Goal: Task Accomplishment & Management: Manage account settings

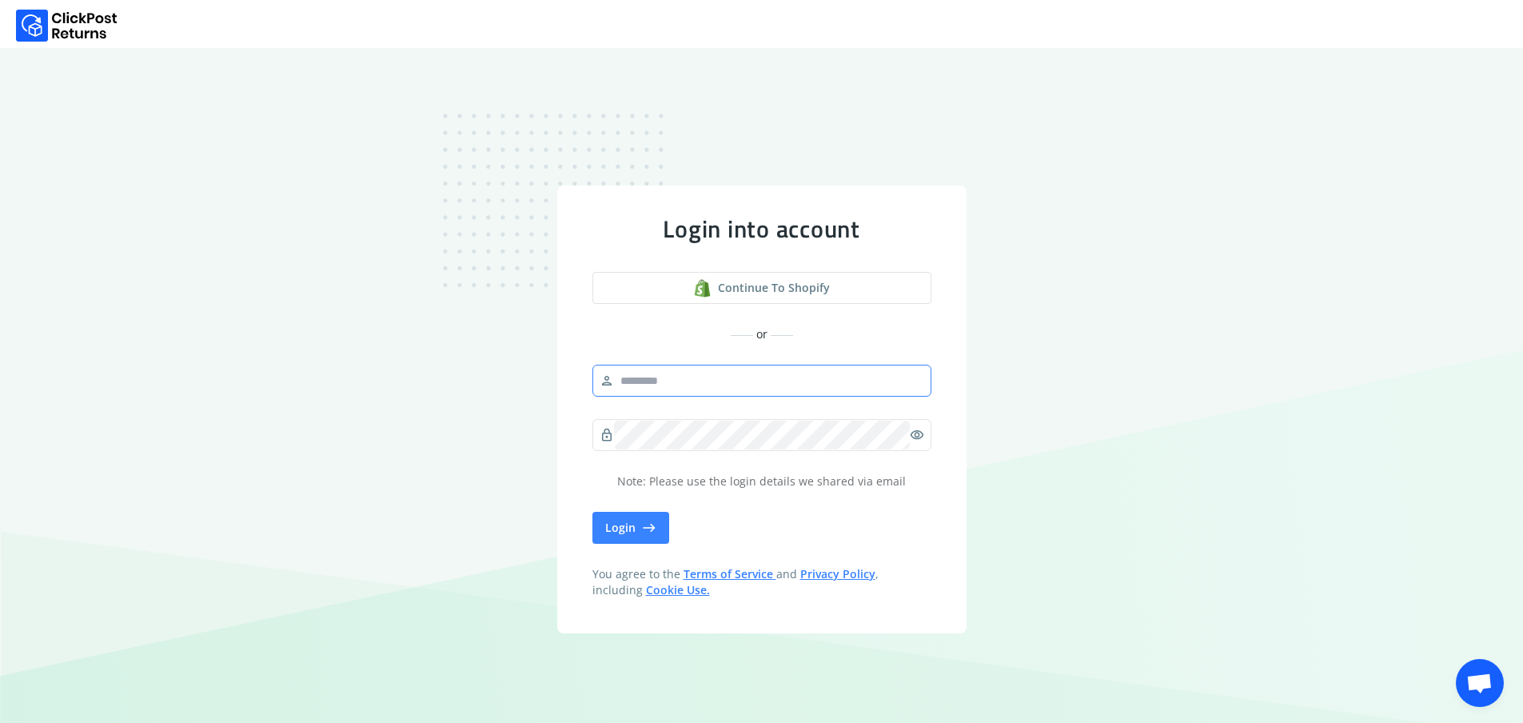
click at [732, 394] on input "text" at bounding box center [769, 380] width 310 height 29
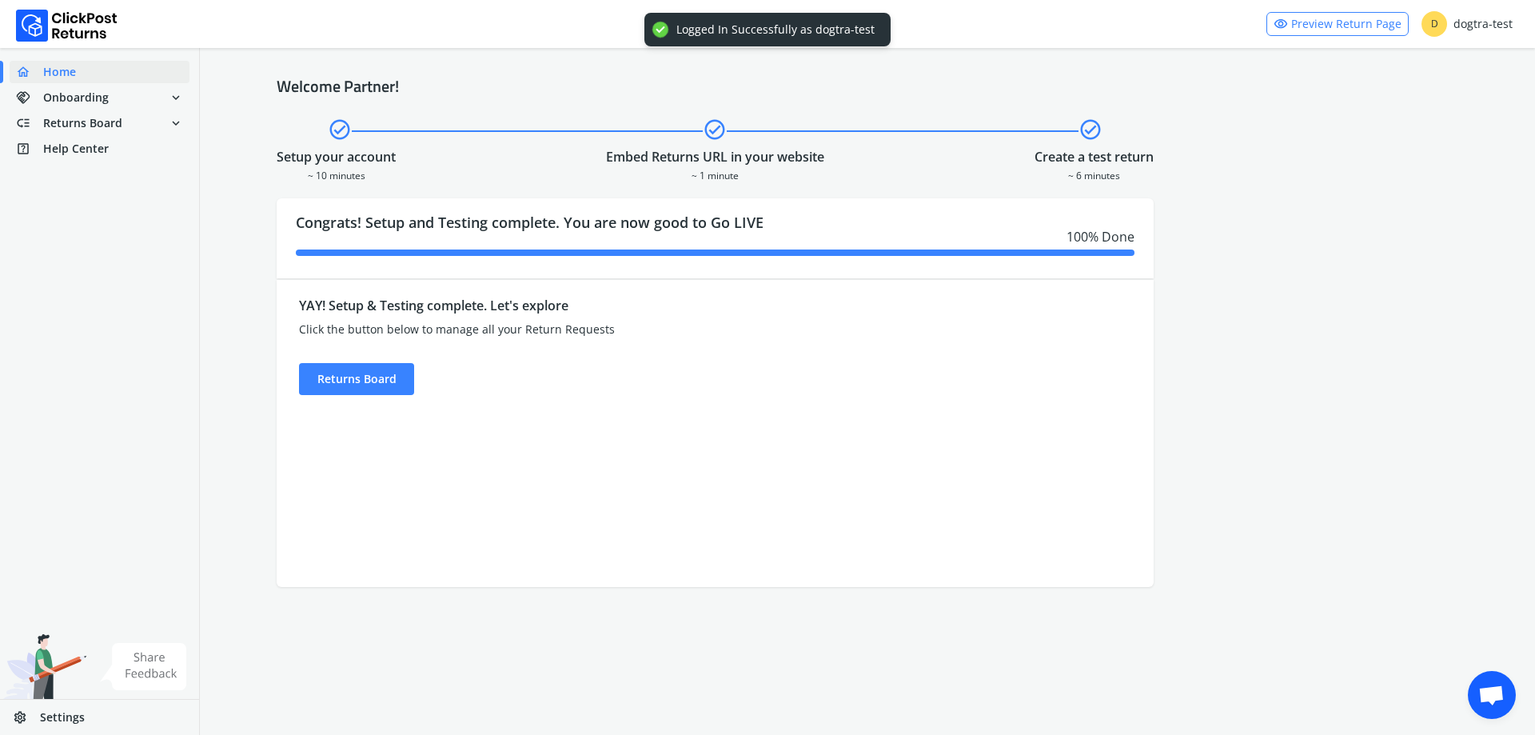
click at [388, 397] on div "YAY! Setup & Testing complete. Let's explore Click the button below to manage a…" at bounding box center [605, 433] width 657 height 307
click at [390, 380] on div "Returns Board" at bounding box center [356, 379] width 115 height 32
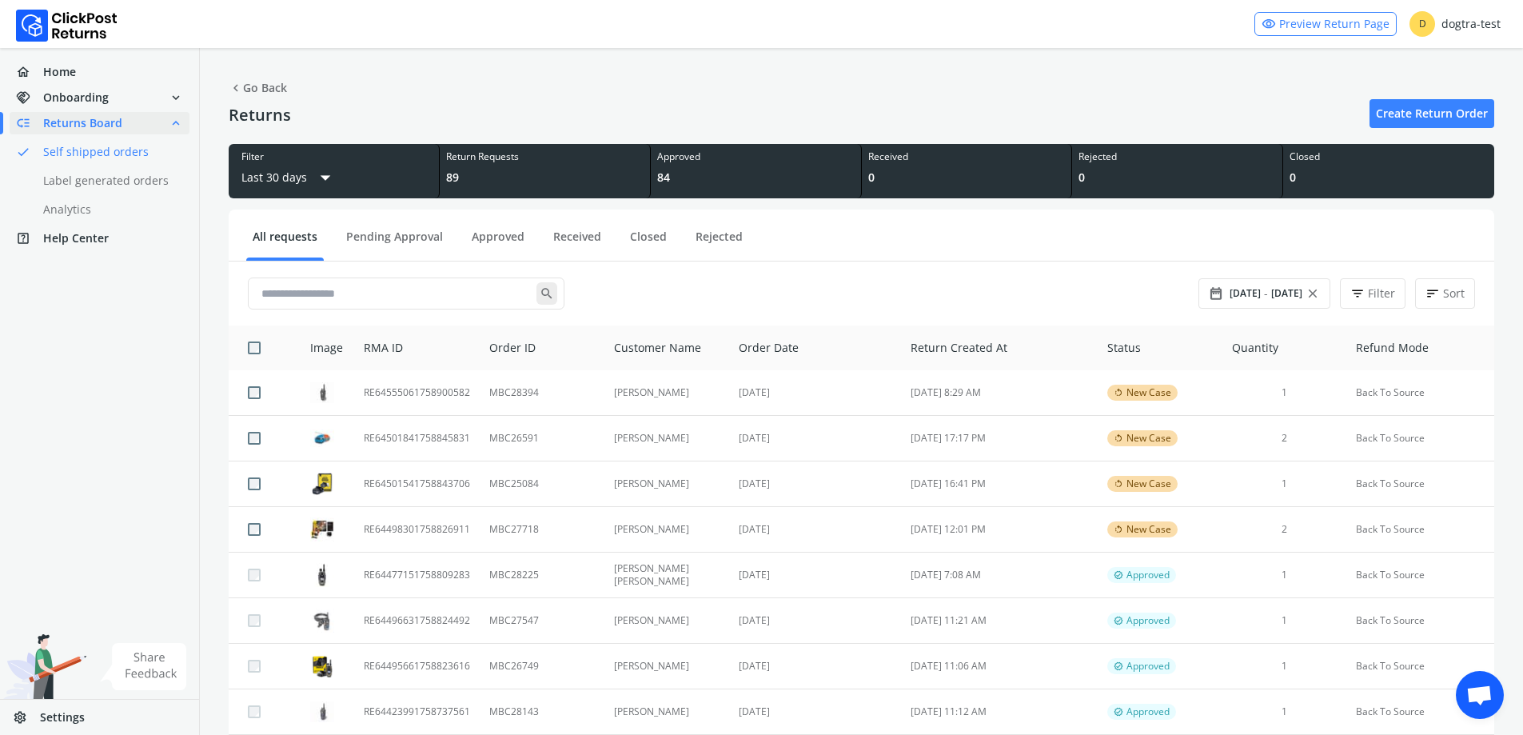
scroll to position [80, 0]
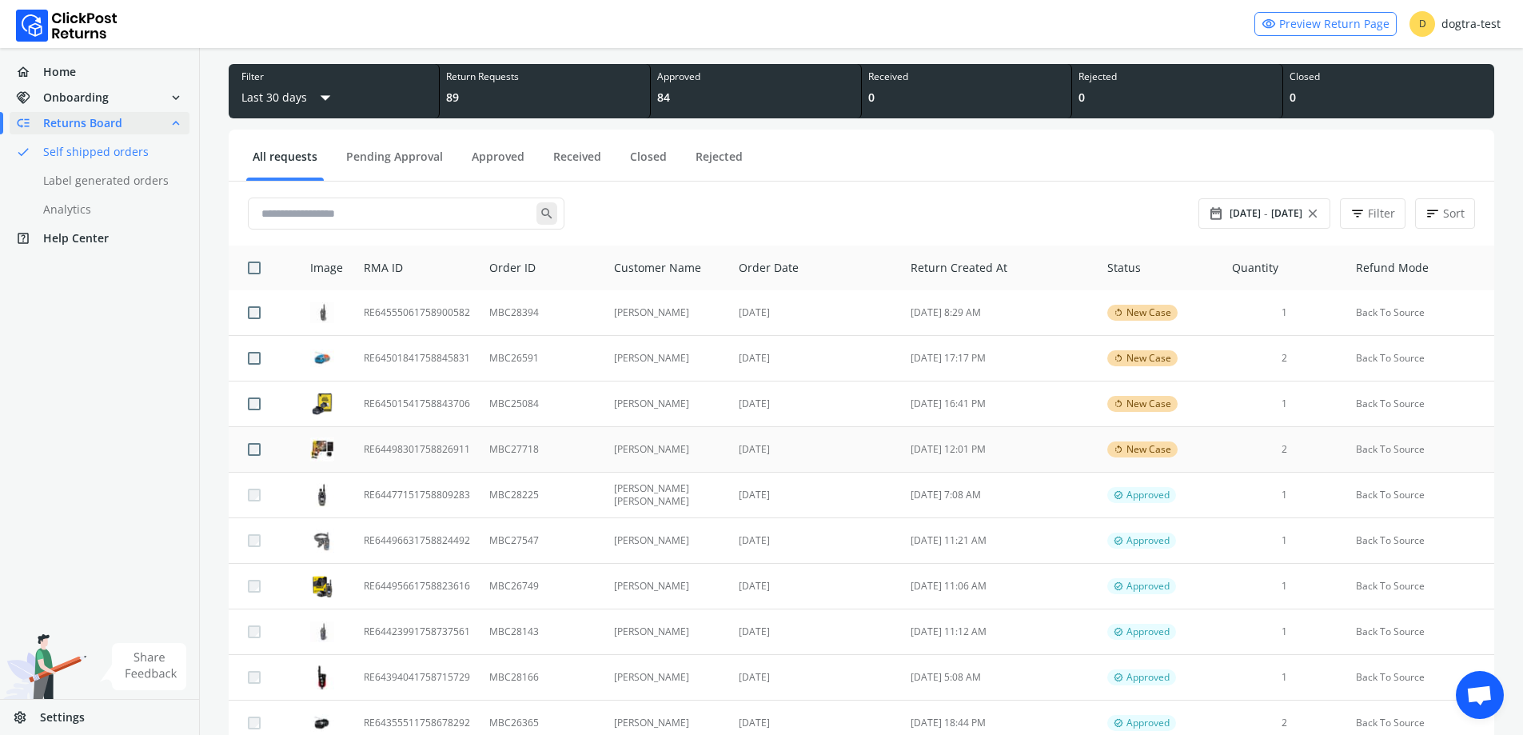
click at [580, 445] on td "MBC27718" at bounding box center [542, 450] width 124 height 46
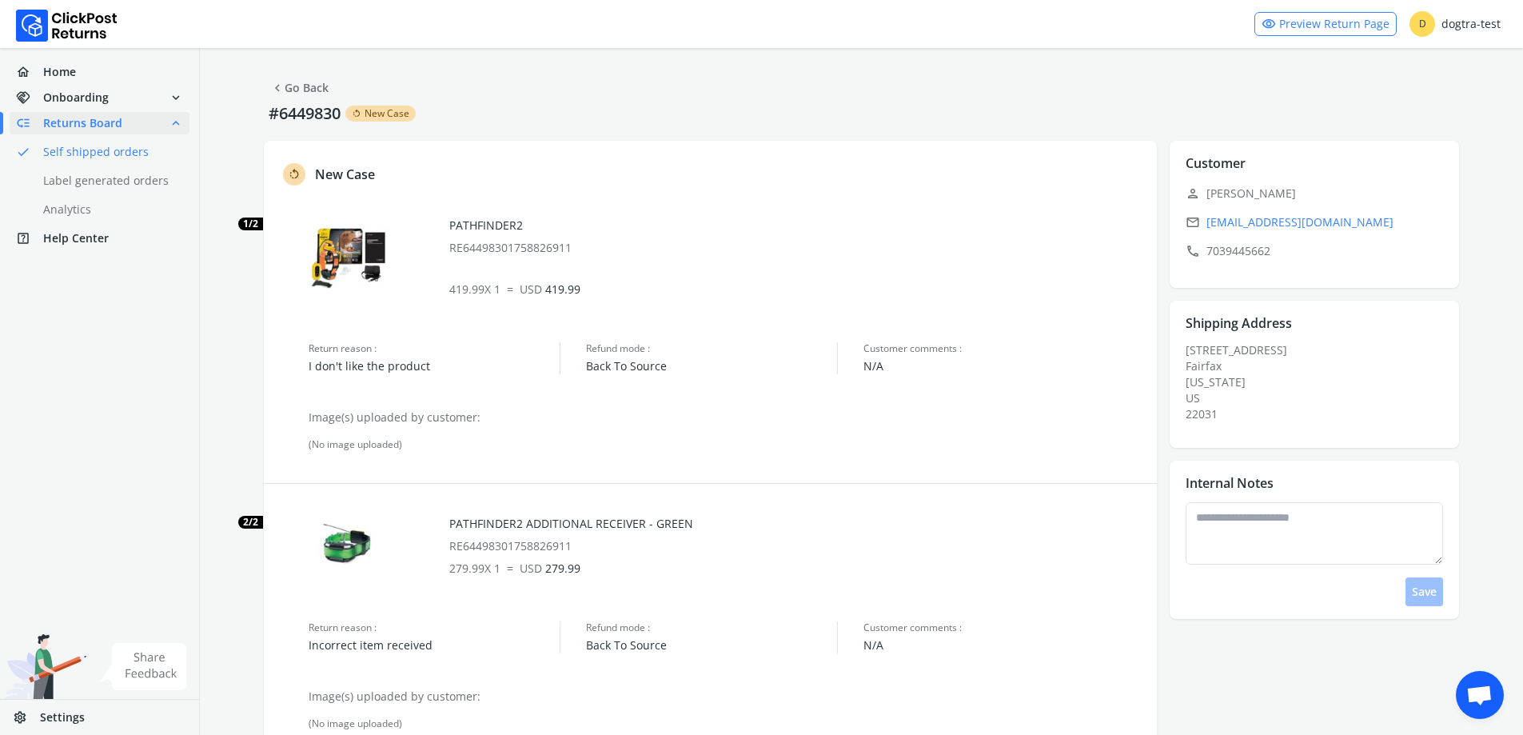
click at [328, 87] on link "chevron_left Go Back" at bounding box center [299, 88] width 58 height 22
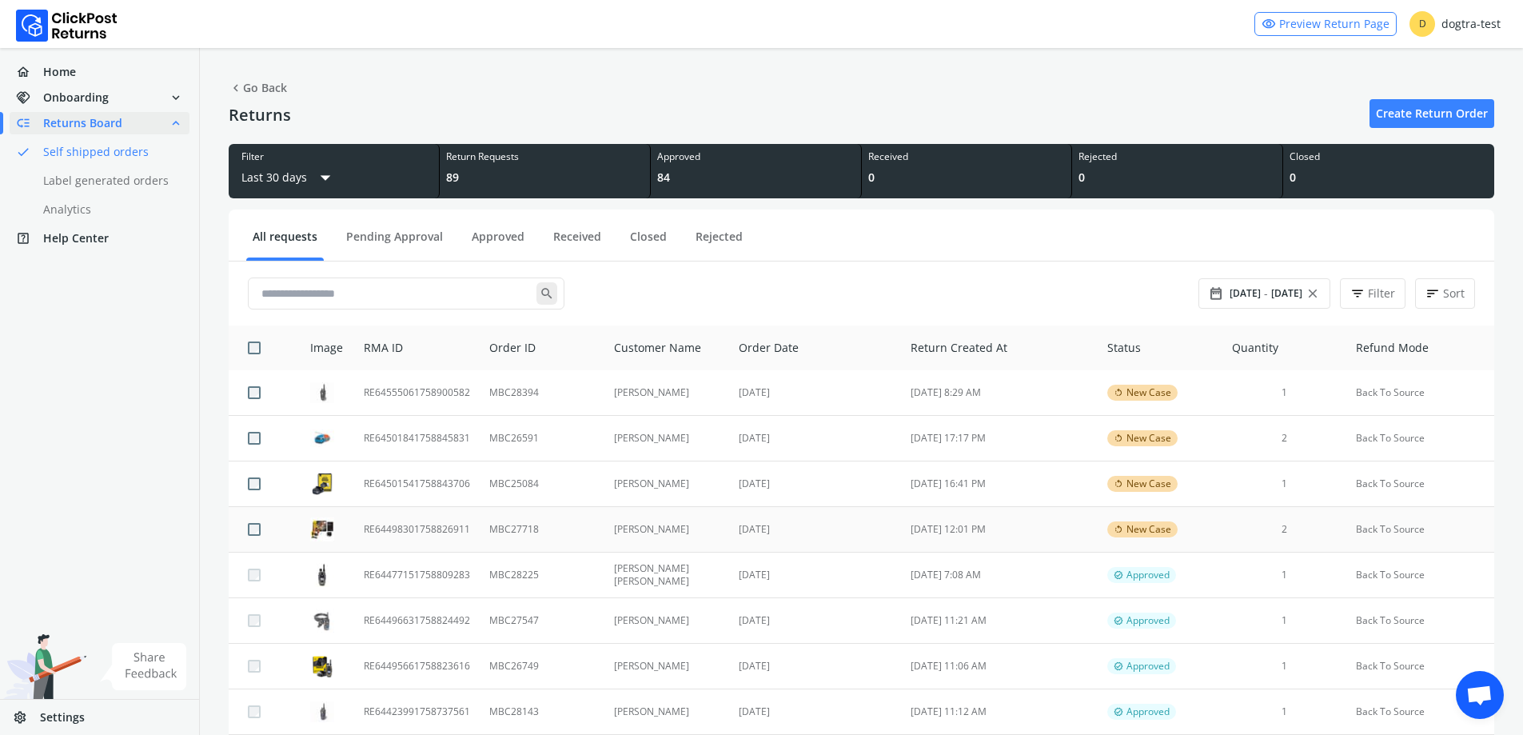
click at [933, 539] on td "[DATE] 12:01 PM" at bounding box center [999, 530] width 197 height 46
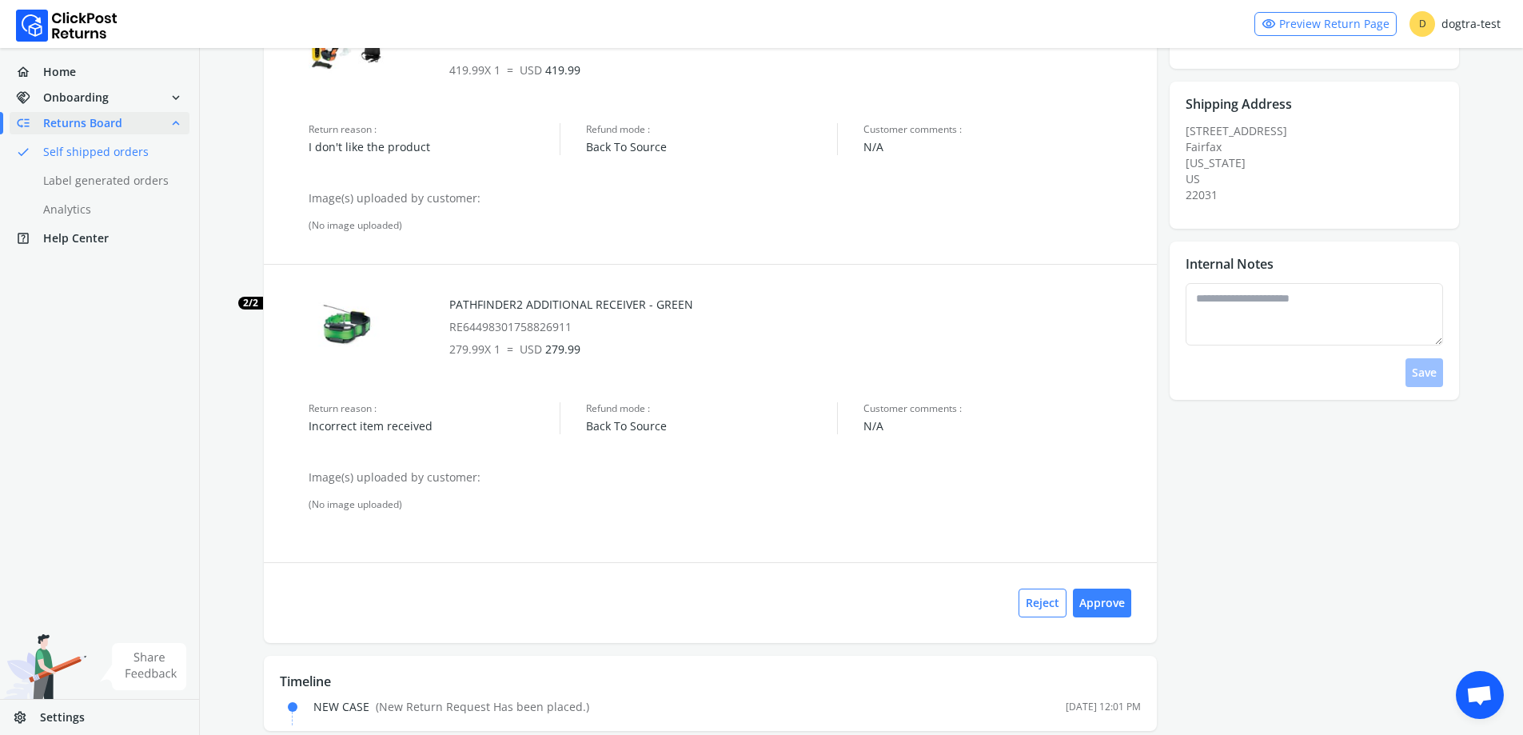
scroll to position [241, 0]
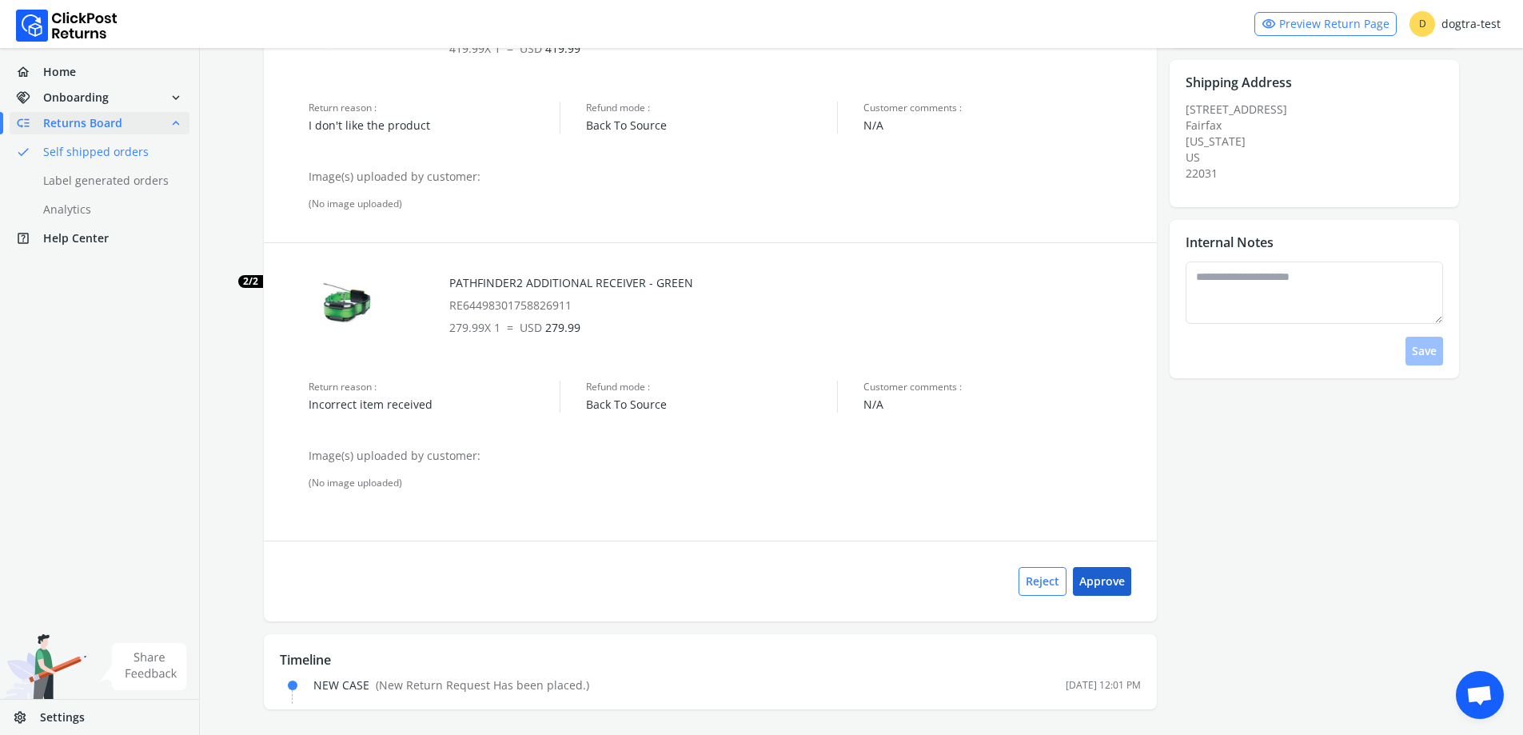
click at [1107, 580] on button "Approve" at bounding box center [1102, 581] width 58 height 29
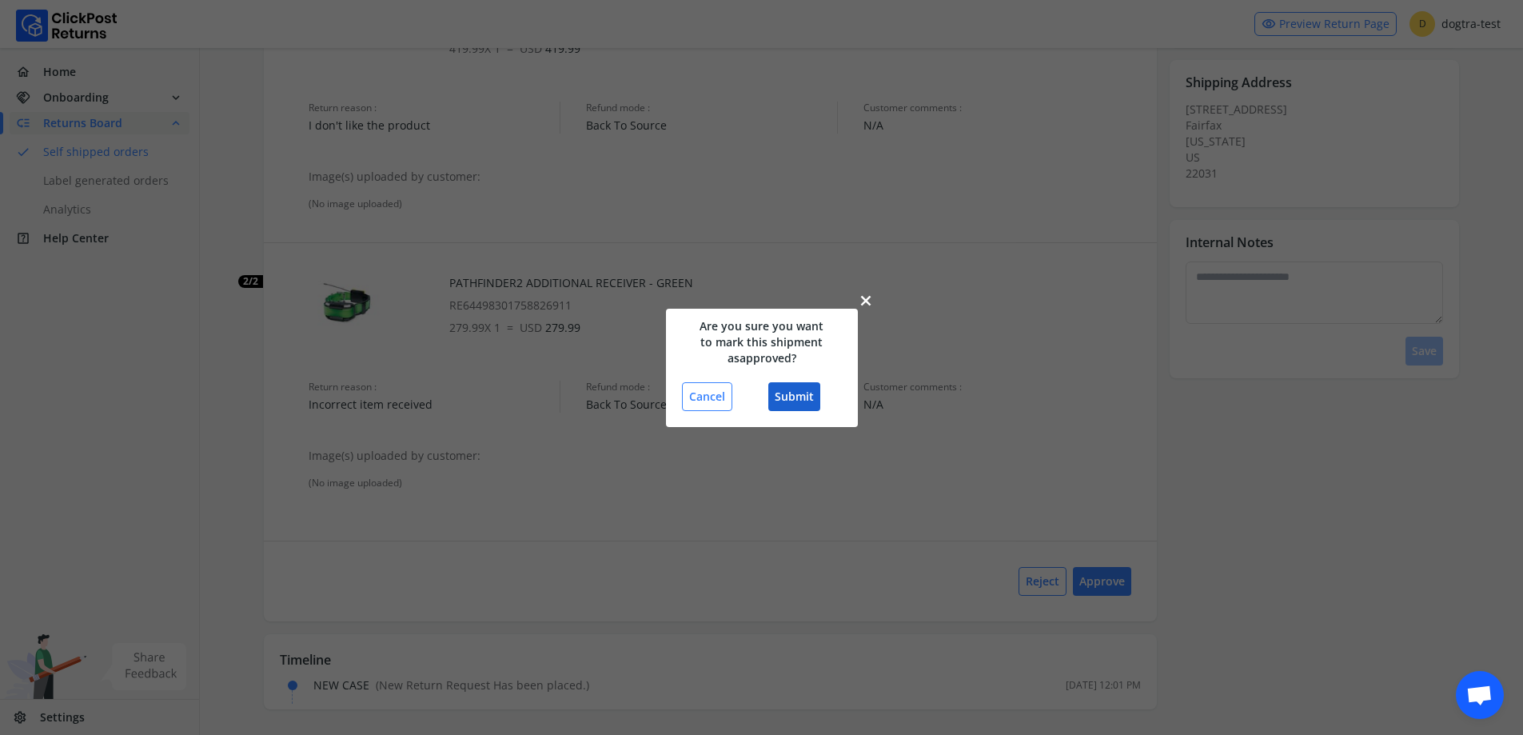
click at [778, 393] on button "Submit" at bounding box center [794, 396] width 52 height 29
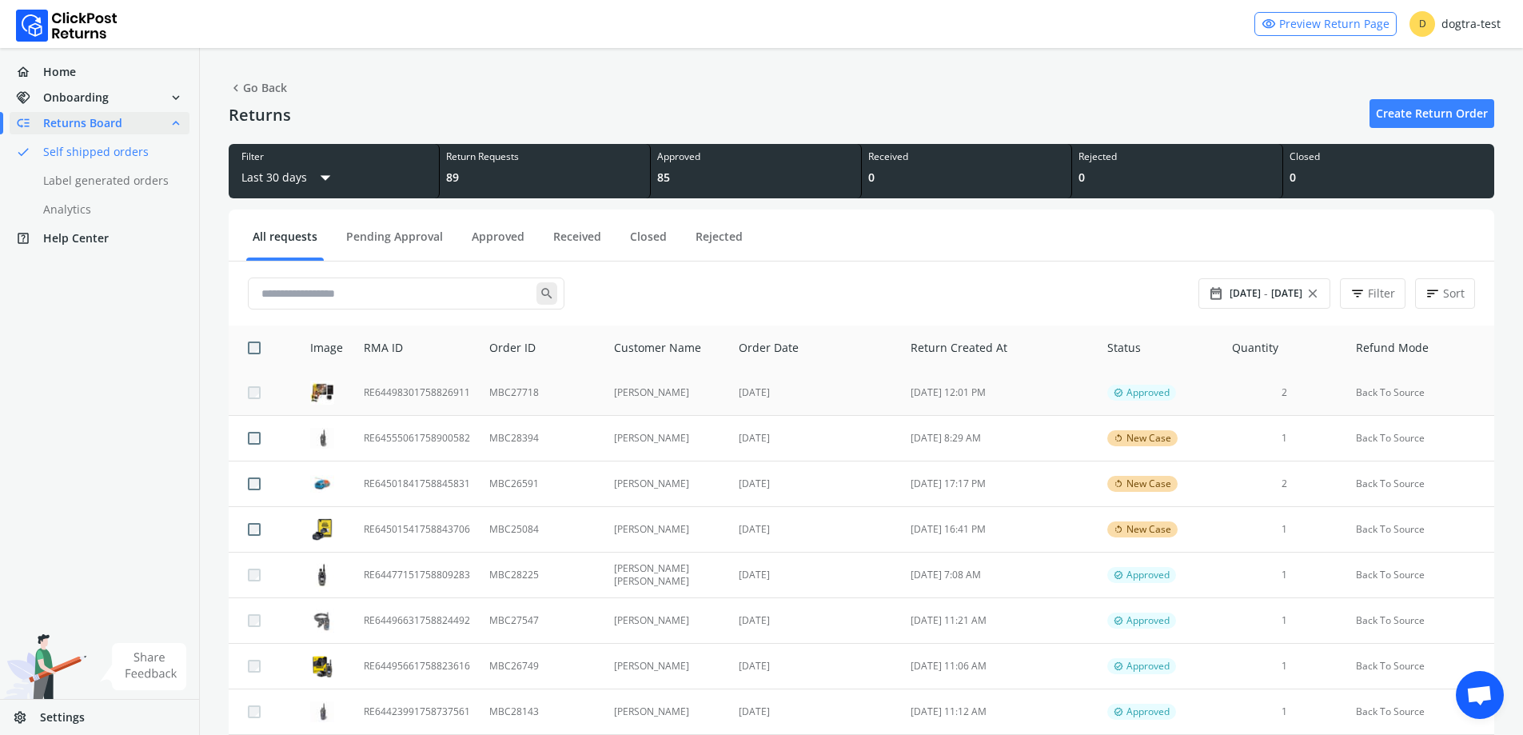
click at [712, 400] on td "[PERSON_NAME]" at bounding box center [668, 393] width 126 height 46
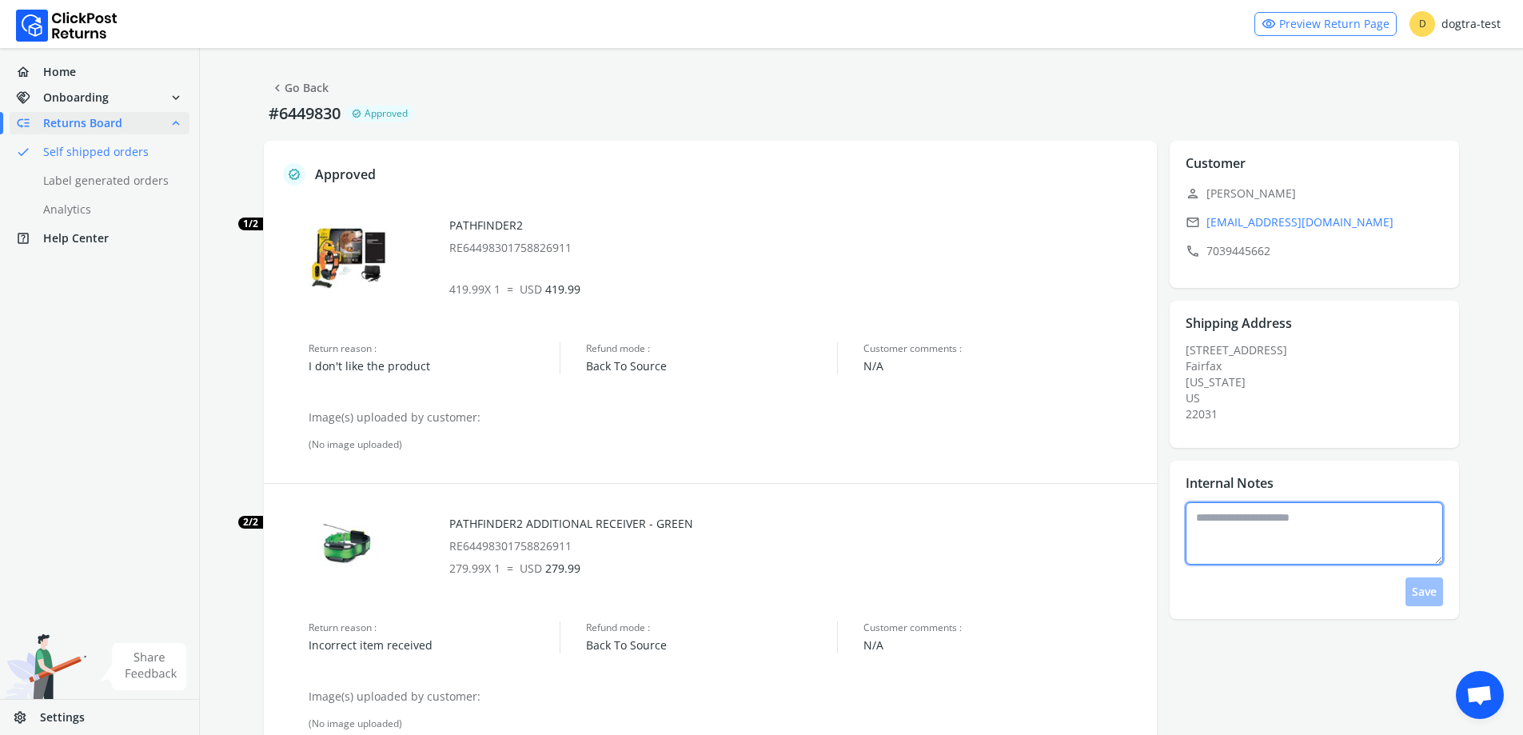
click at [1314, 540] on textarea at bounding box center [1314, 533] width 257 height 62
type textarea "**********"
click at [1427, 595] on button "Save" at bounding box center [1425, 591] width 38 height 29
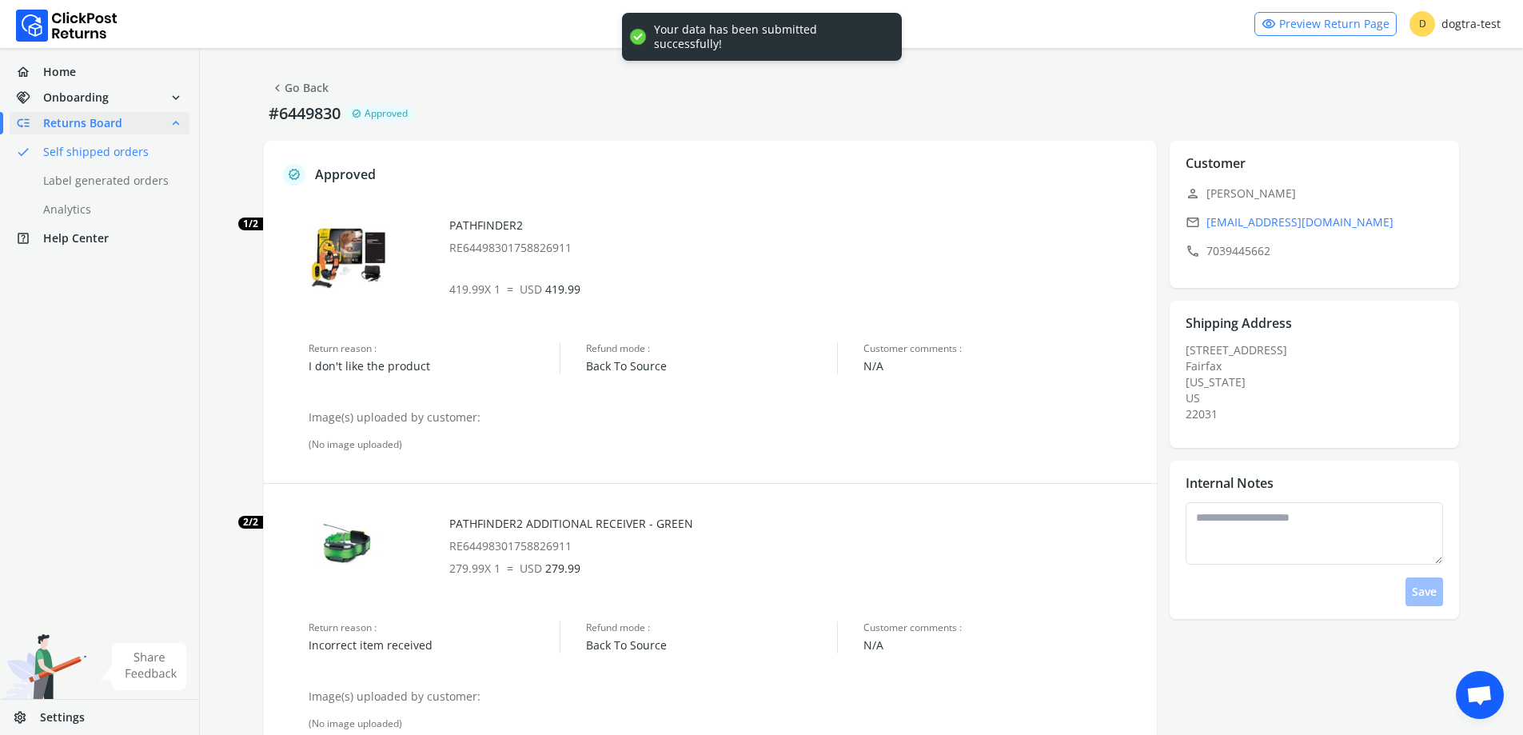
click at [295, 90] on link "chevron_left Go Back" at bounding box center [299, 88] width 58 height 22
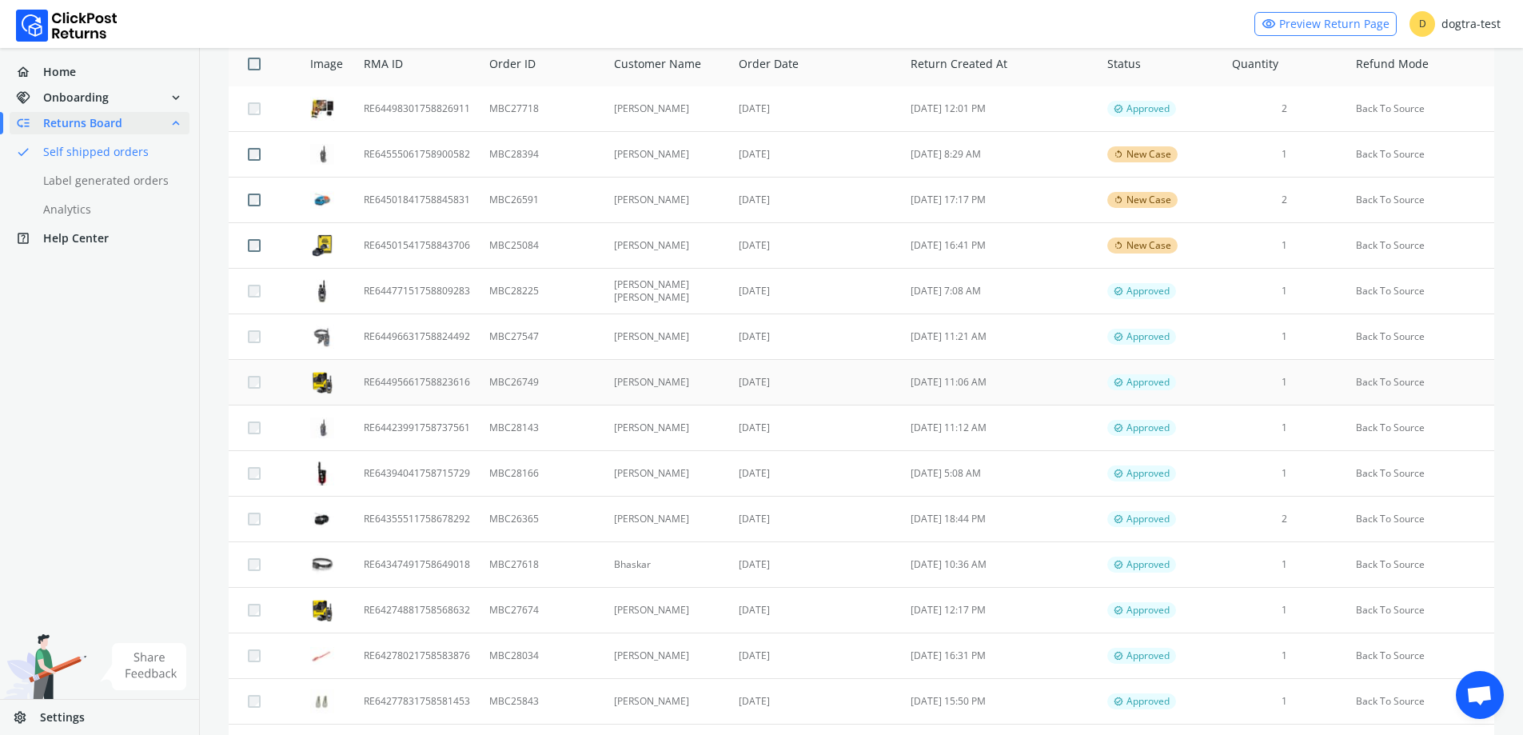
scroll to position [320, 0]
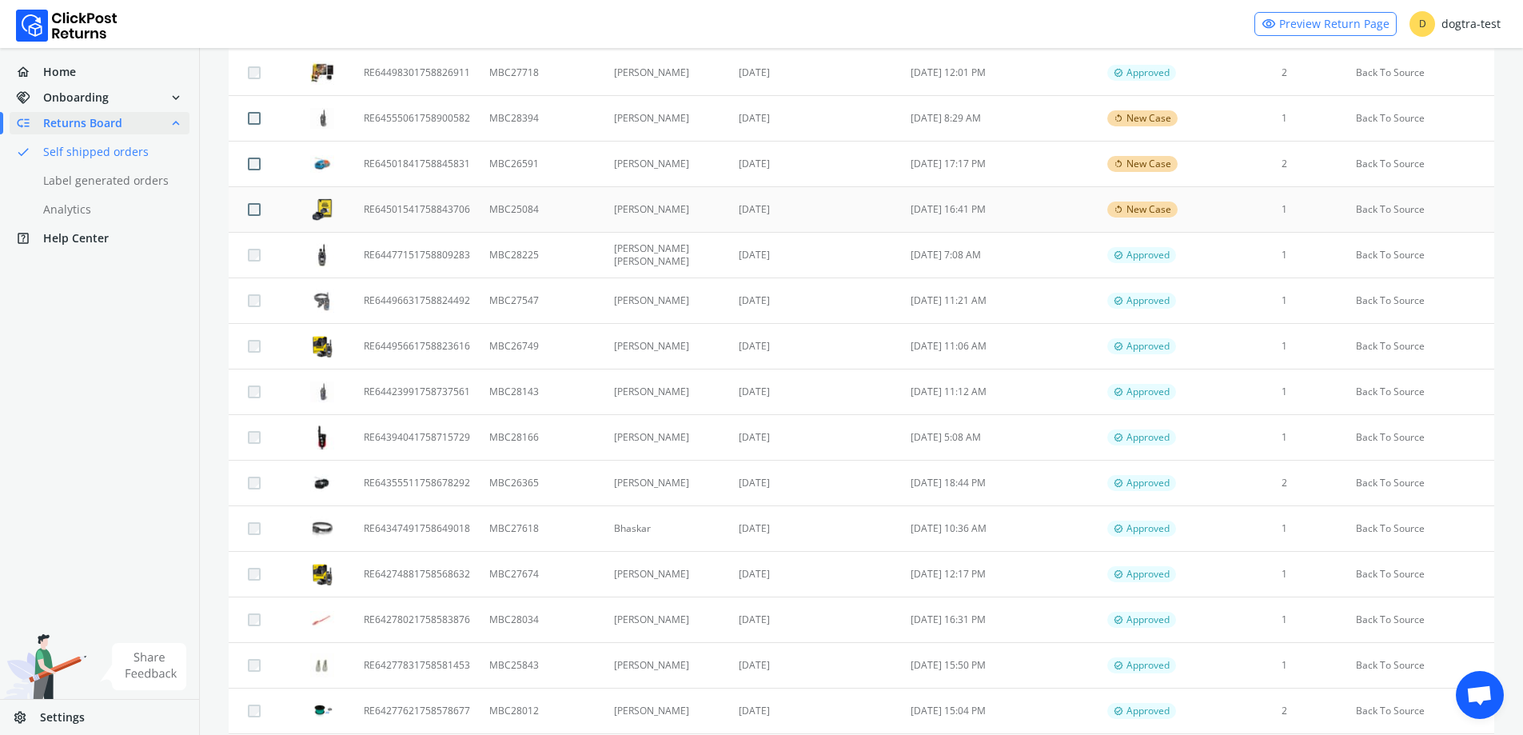
click at [697, 208] on td "[PERSON_NAME]" at bounding box center [668, 210] width 126 height 46
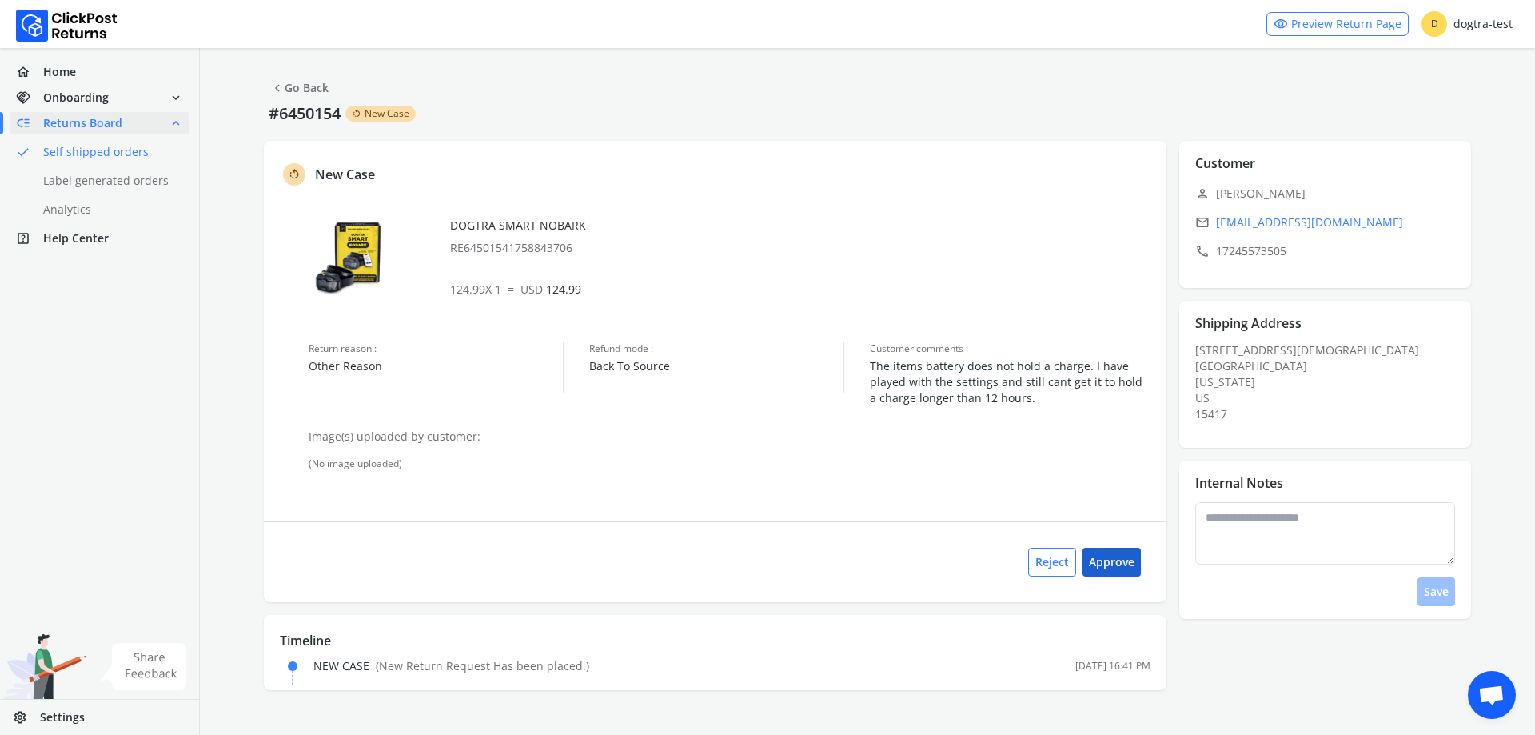
click at [1119, 562] on button "Approve" at bounding box center [1112, 562] width 58 height 29
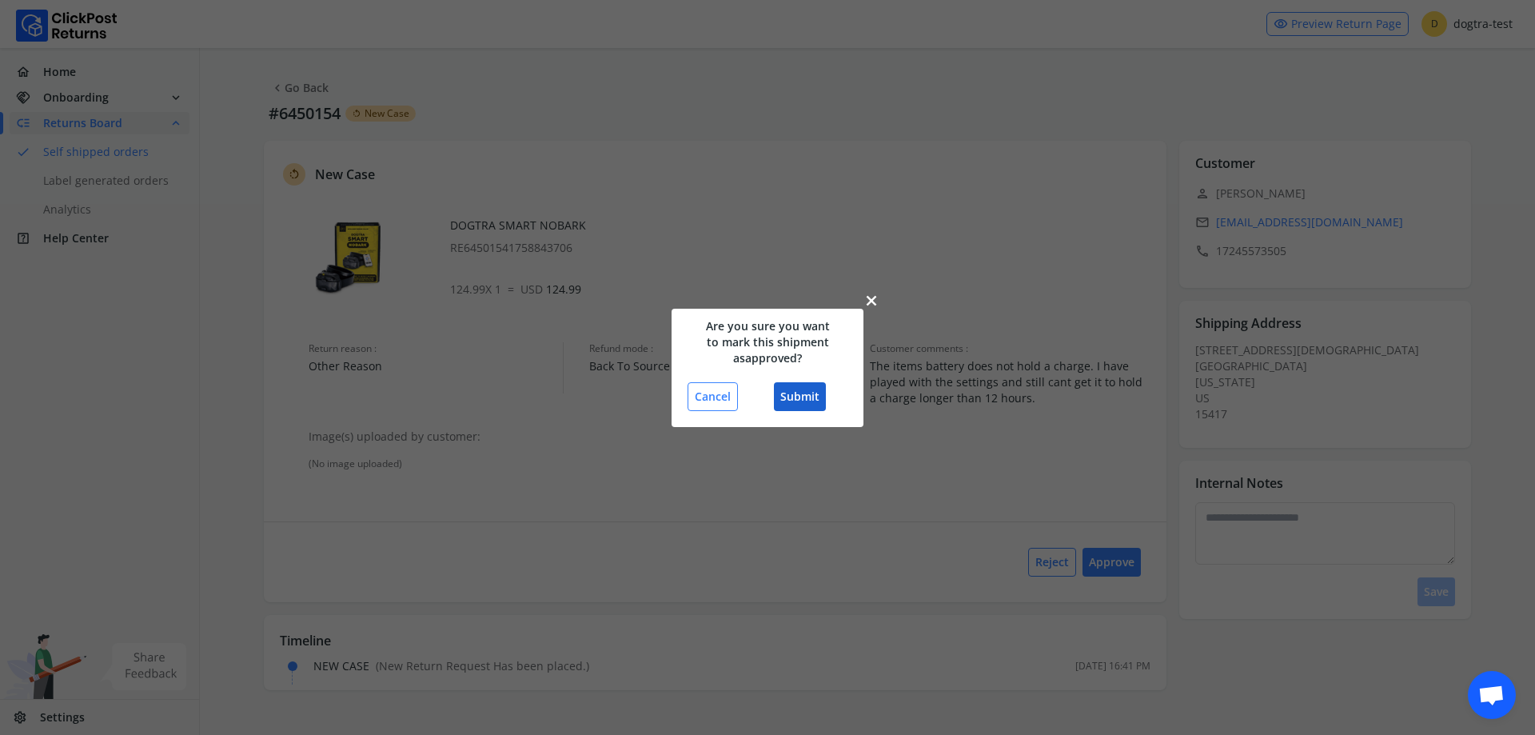
click at [802, 393] on button "Submit" at bounding box center [800, 396] width 52 height 29
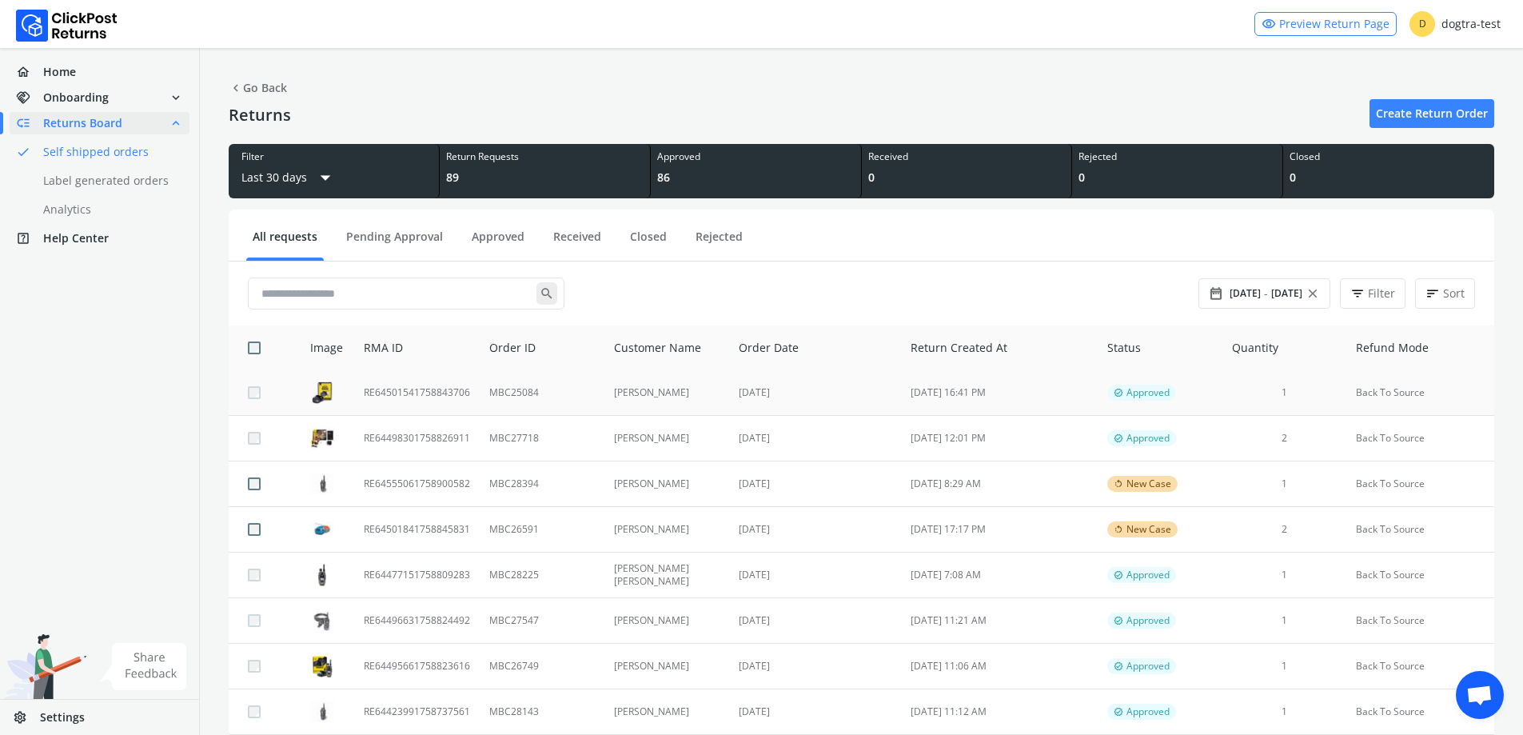
click at [529, 394] on td "MBC25084" at bounding box center [542, 393] width 124 height 46
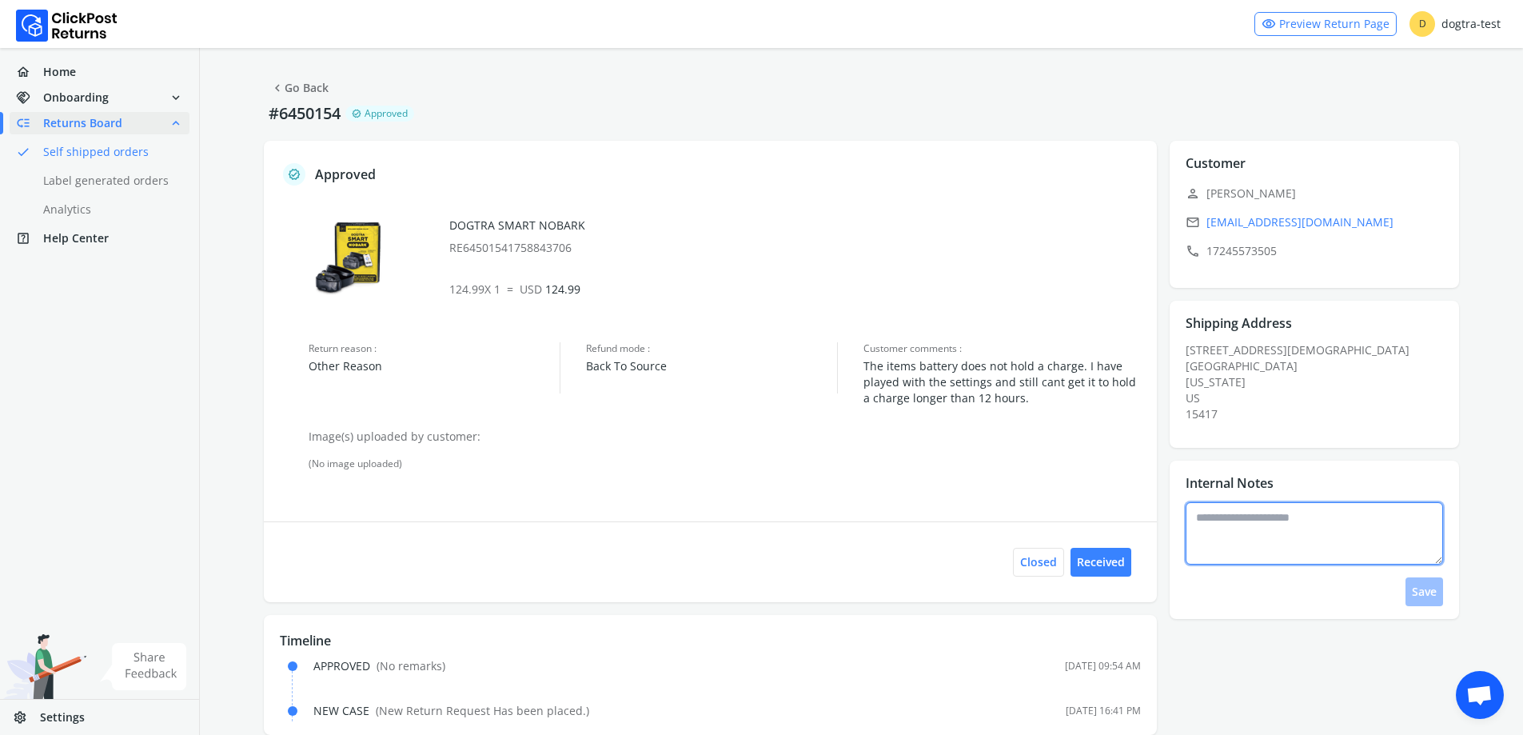
click at [1220, 553] on textarea at bounding box center [1314, 533] width 257 height 62
type textarea "**********"
click at [1423, 588] on button "Save" at bounding box center [1425, 591] width 38 height 29
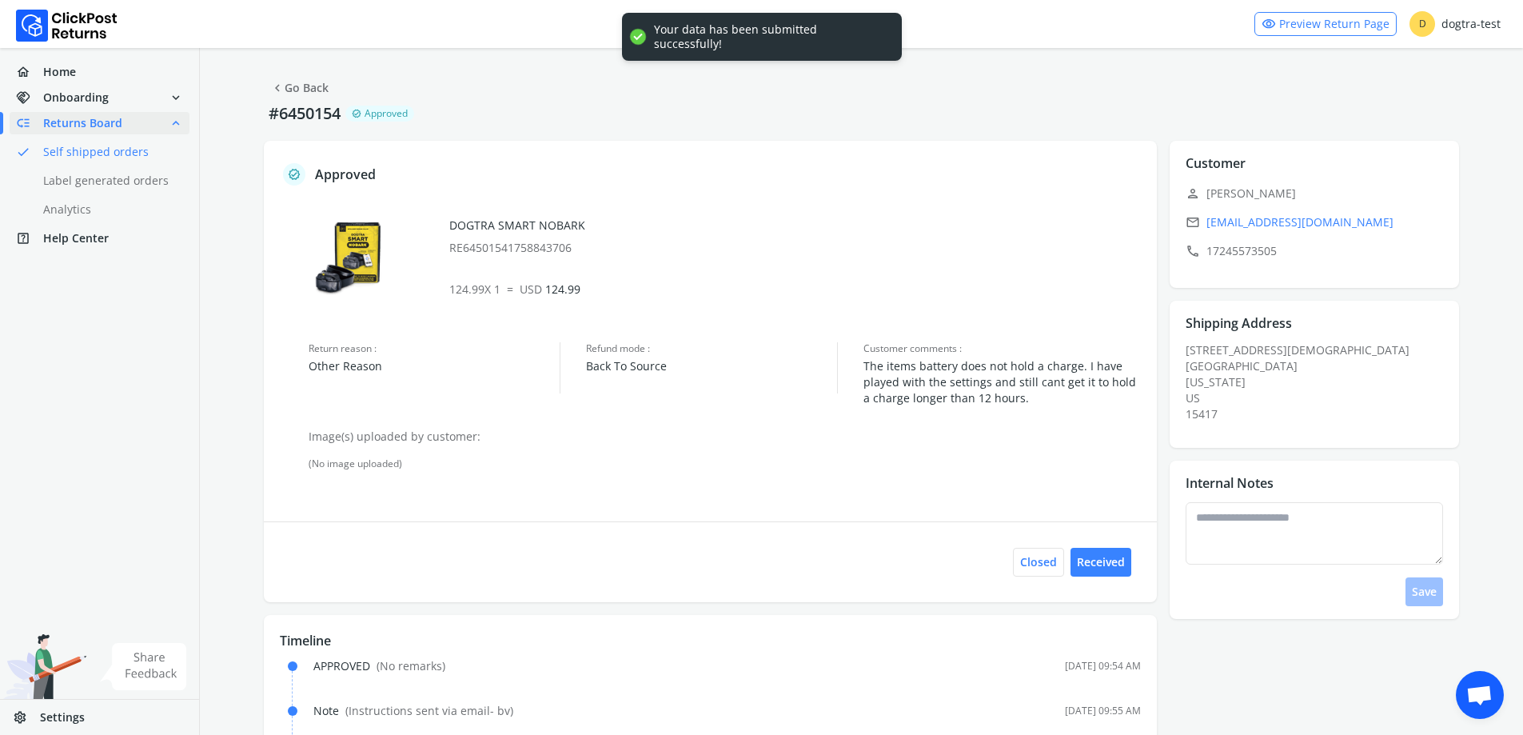
click at [329, 102] on p "#6450154" at bounding box center [305, 113] width 82 height 22
click at [302, 88] on link "chevron_left Go Back" at bounding box center [299, 88] width 58 height 22
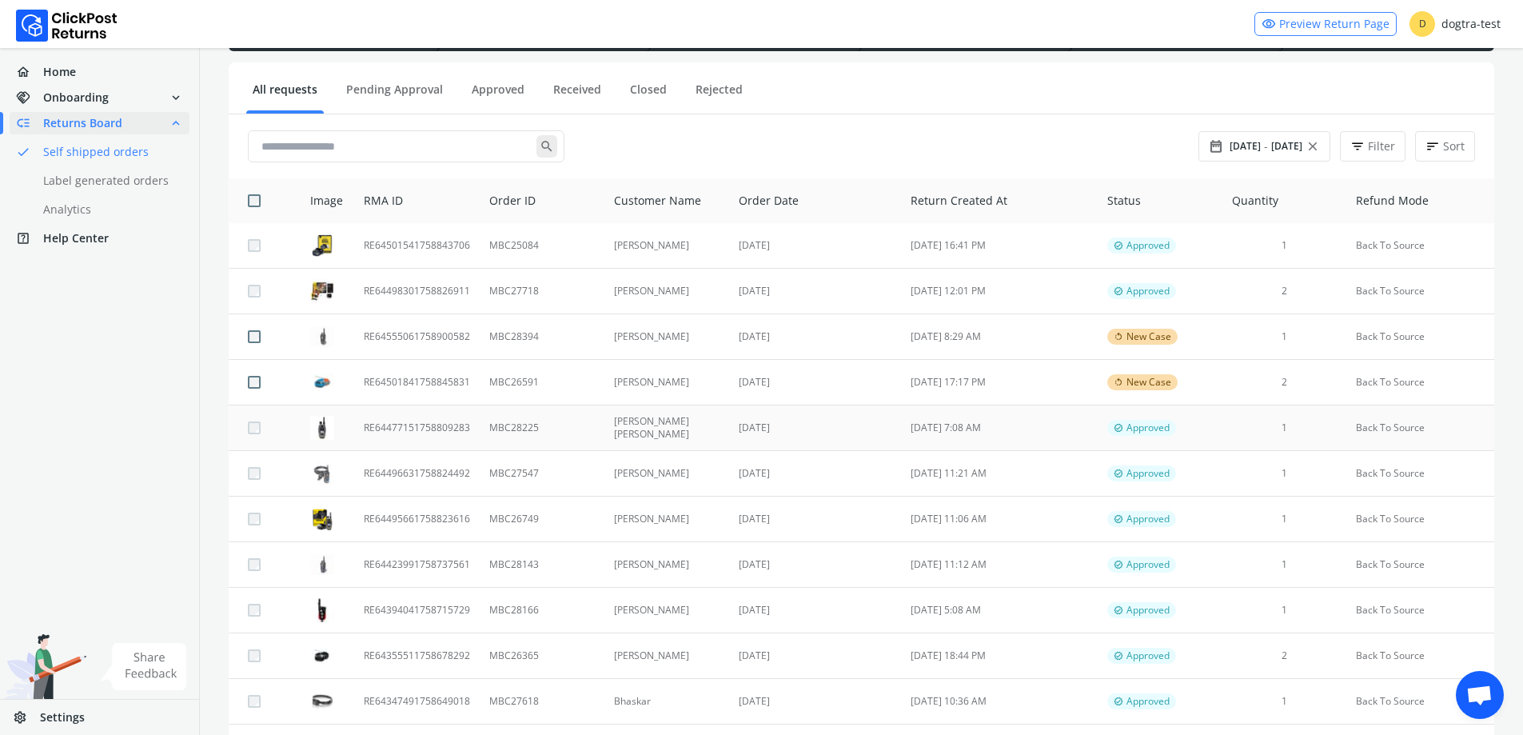
scroll to position [240, 0]
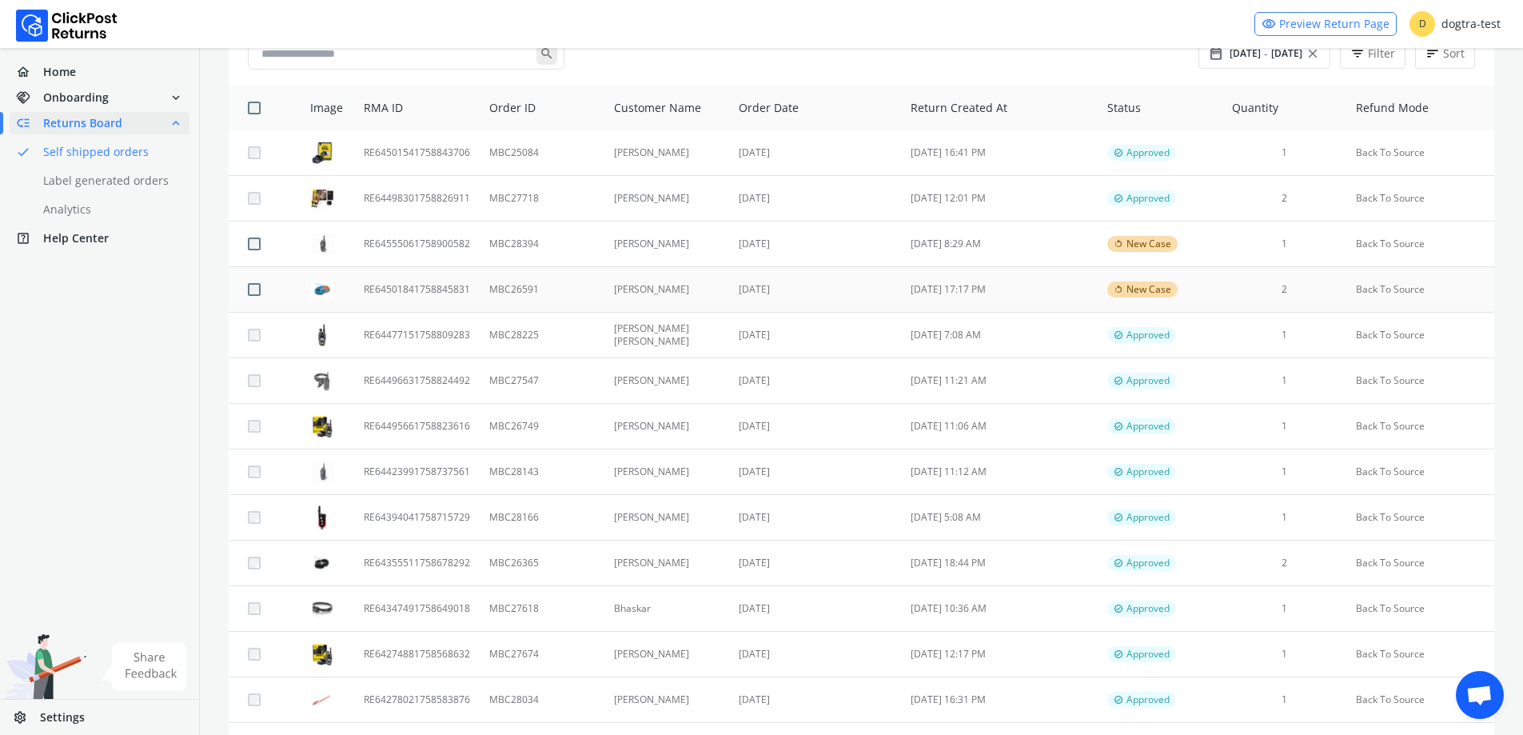
click at [837, 294] on td "[DATE]" at bounding box center [815, 290] width 172 height 46
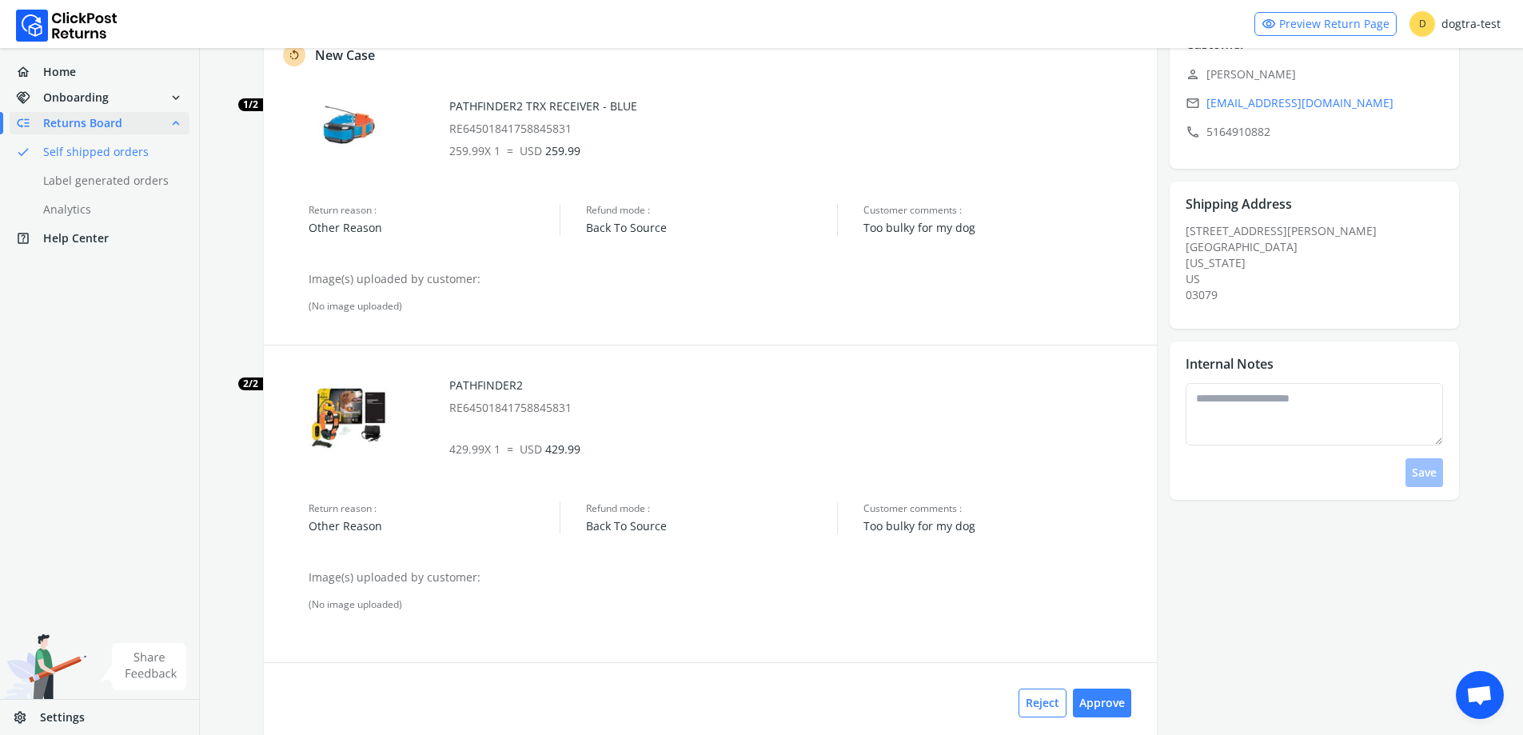
scroll to position [160, 0]
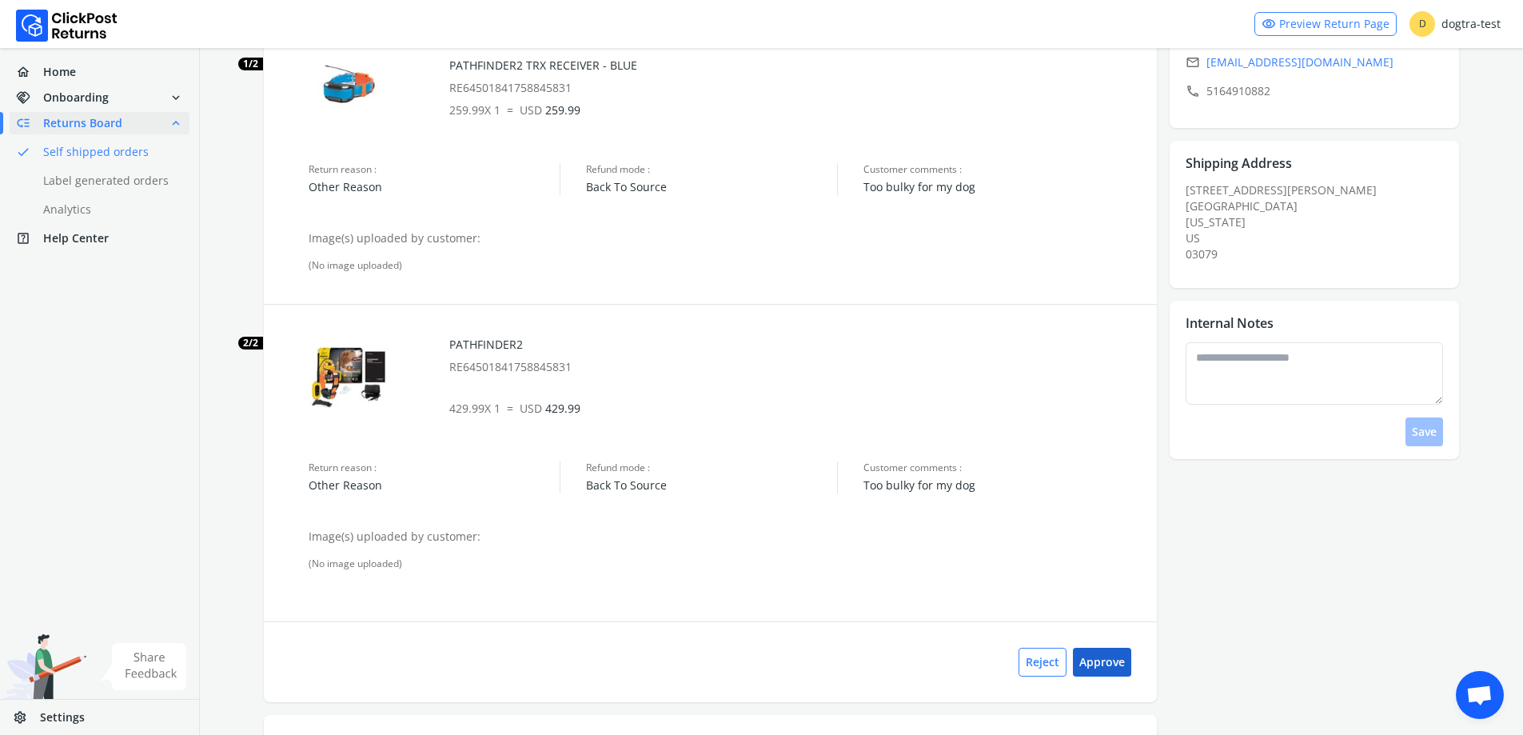
click at [1116, 668] on button "Approve" at bounding box center [1102, 662] width 58 height 29
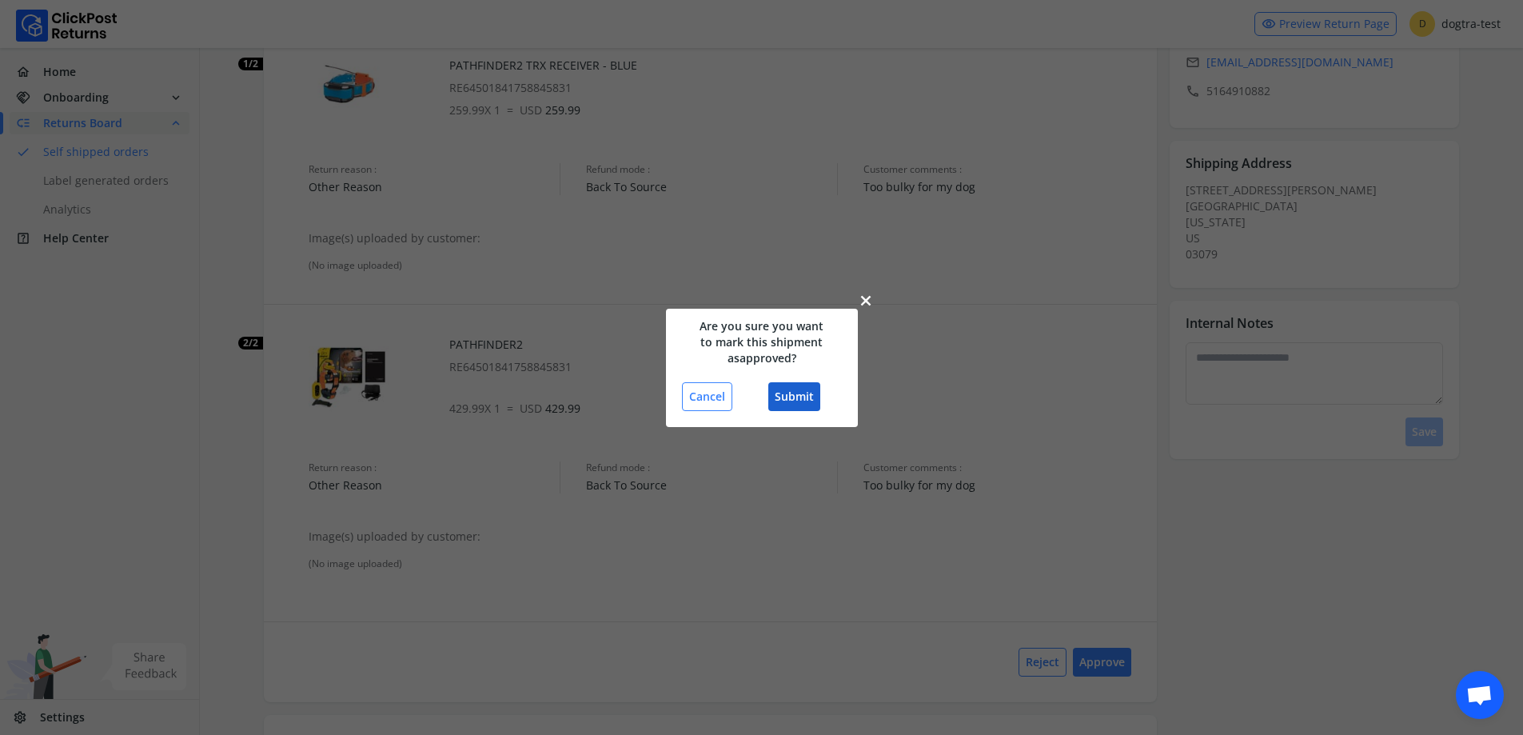
click at [800, 388] on button "Submit" at bounding box center [794, 396] width 52 height 29
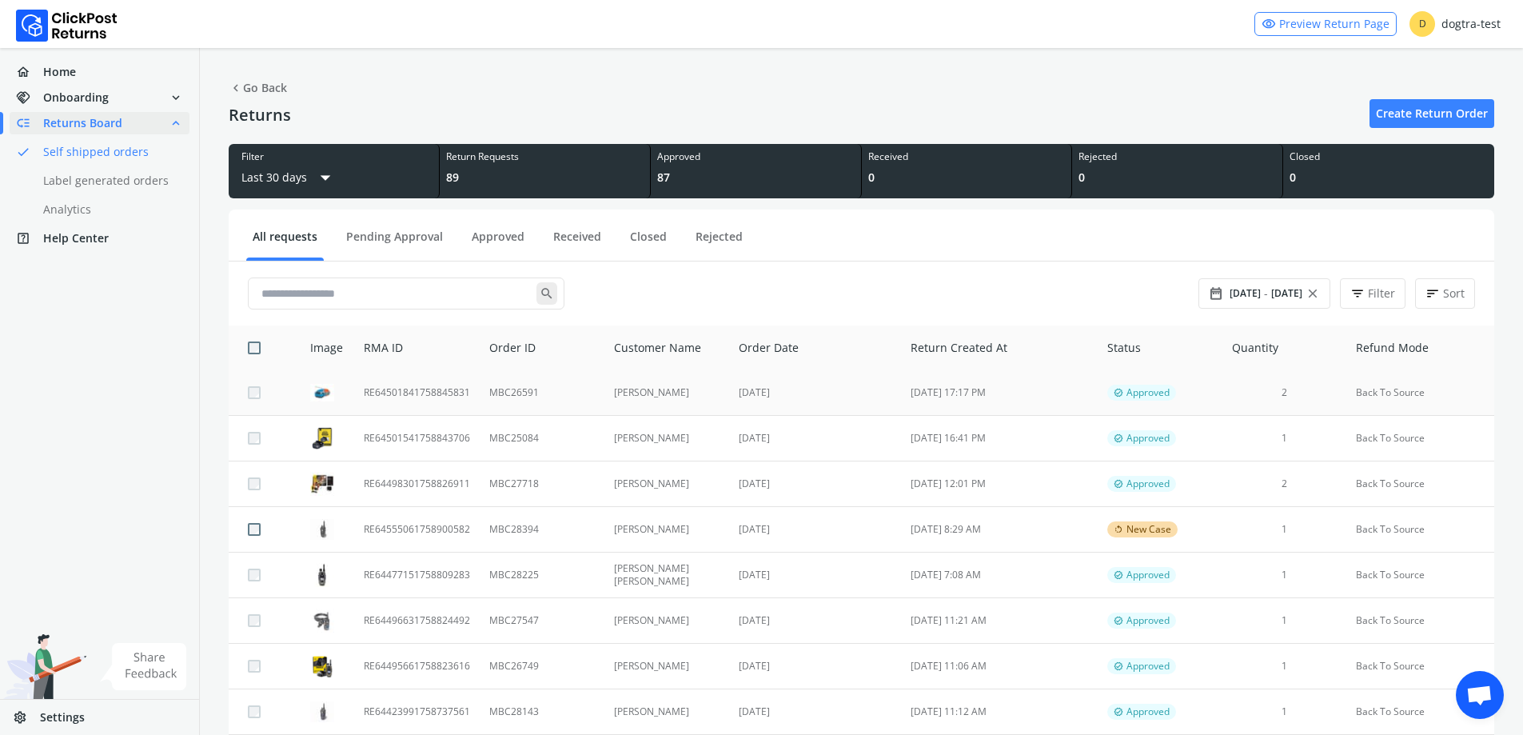
click at [503, 397] on td "MBC26591" at bounding box center [542, 393] width 124 height 46
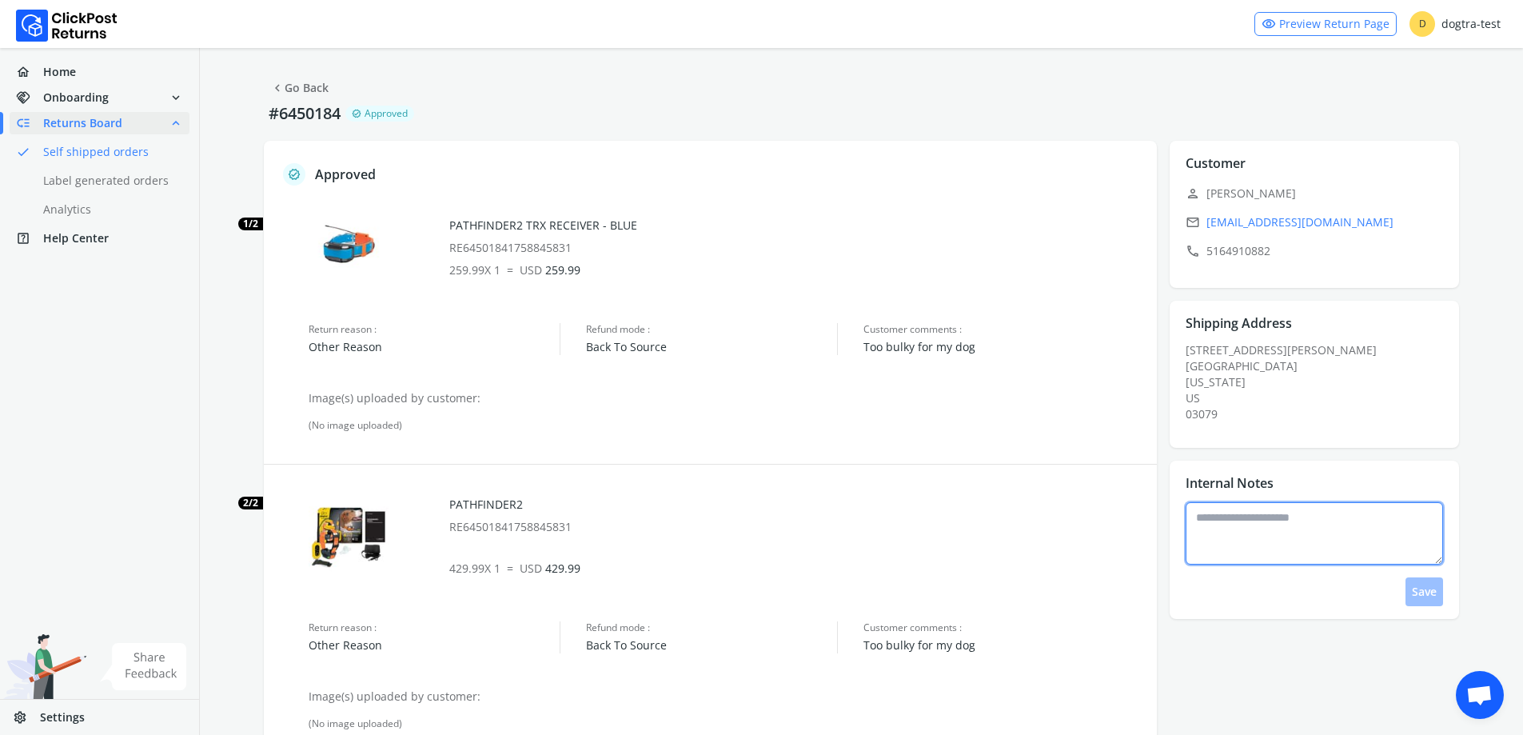
click at [1271, 553] on textarea at bounding box center [1314, 533] width 257 height 62
type textarea "**********"
click at [1430, 592] on button "Save" at bounding box center [1425, 591] width 38 height 29
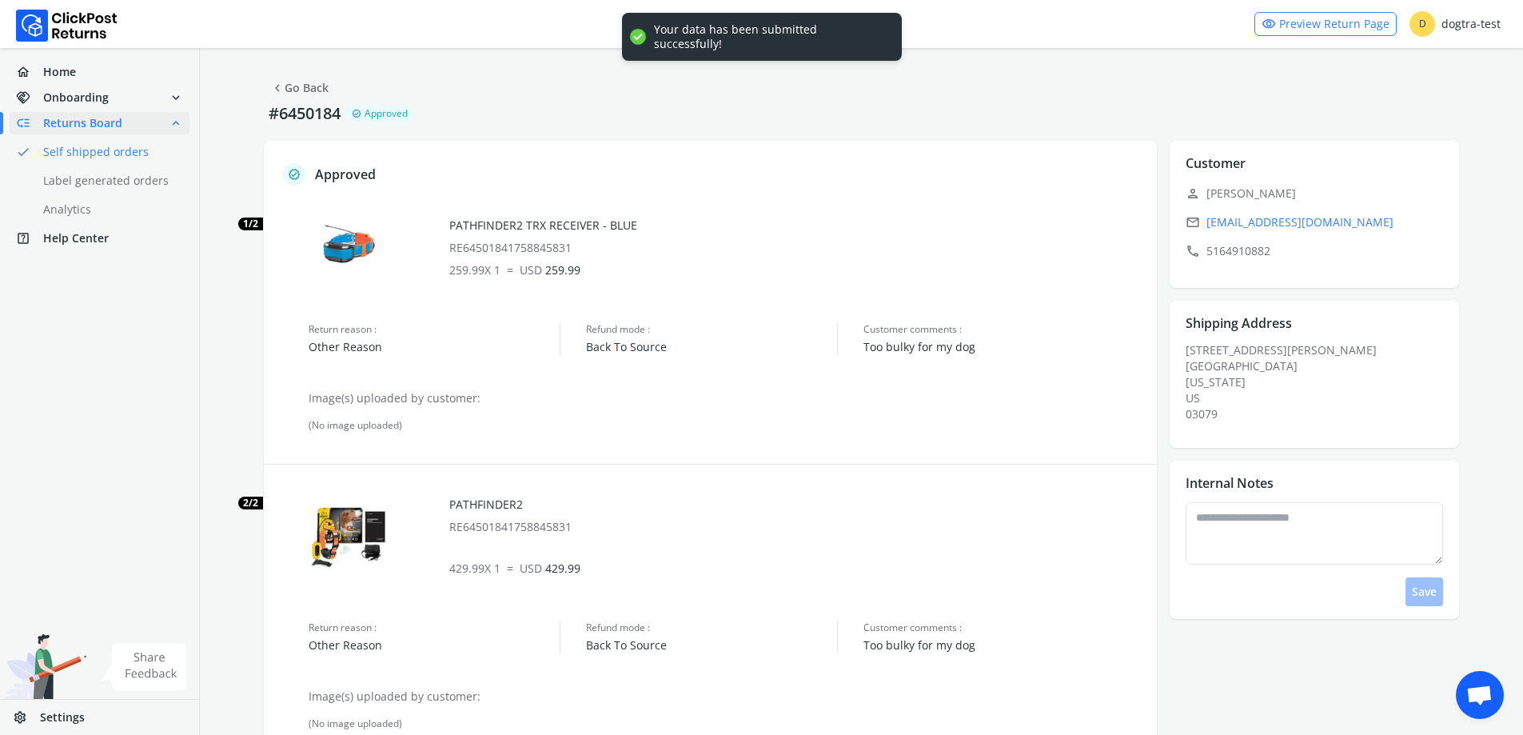
click at [280, 85] on span "chevron_left" at bounding box center [277, 88] width 14 height 22
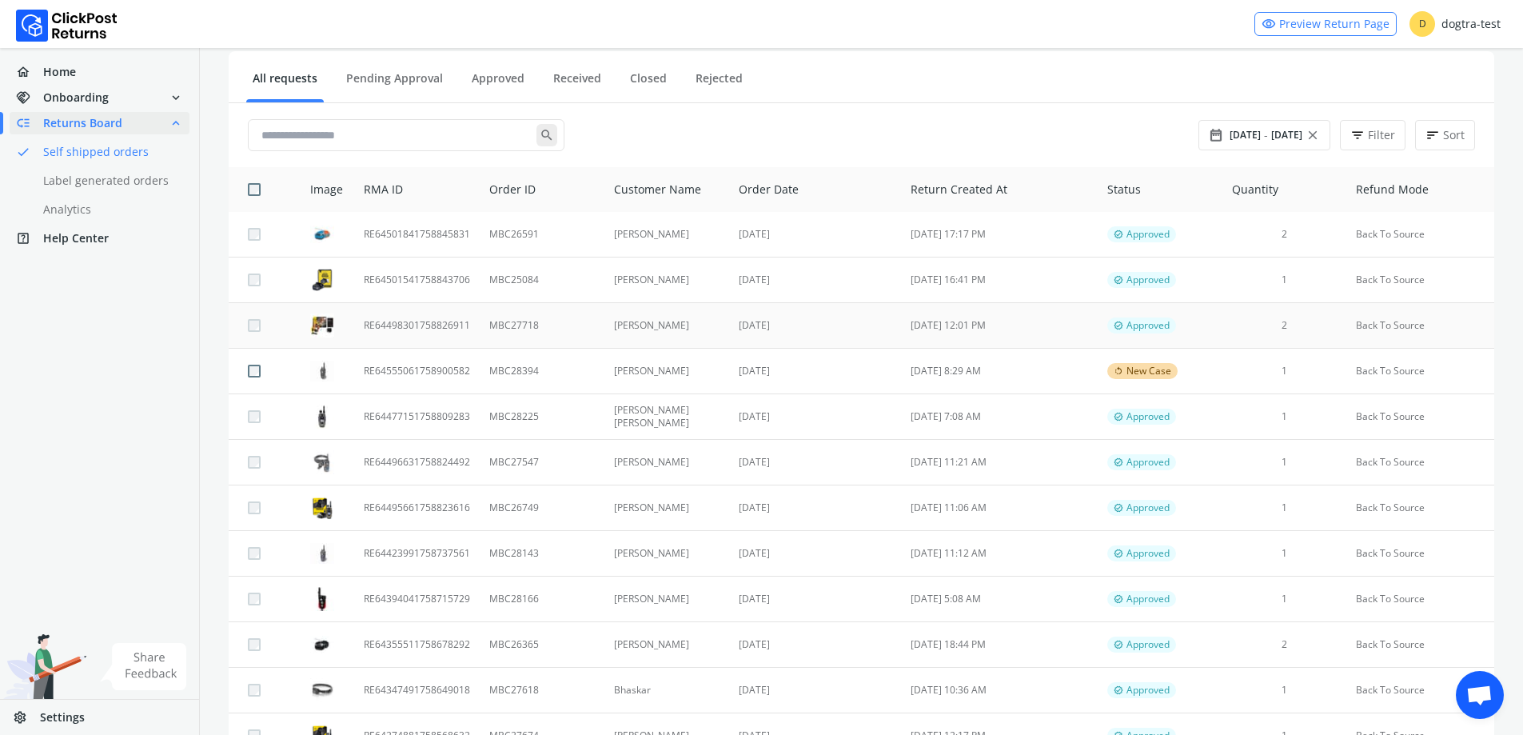
scroll to position [160, 0]
click at [787, 376] on td "[DATE]" at bounding box center [815, 370] width 172 height 46
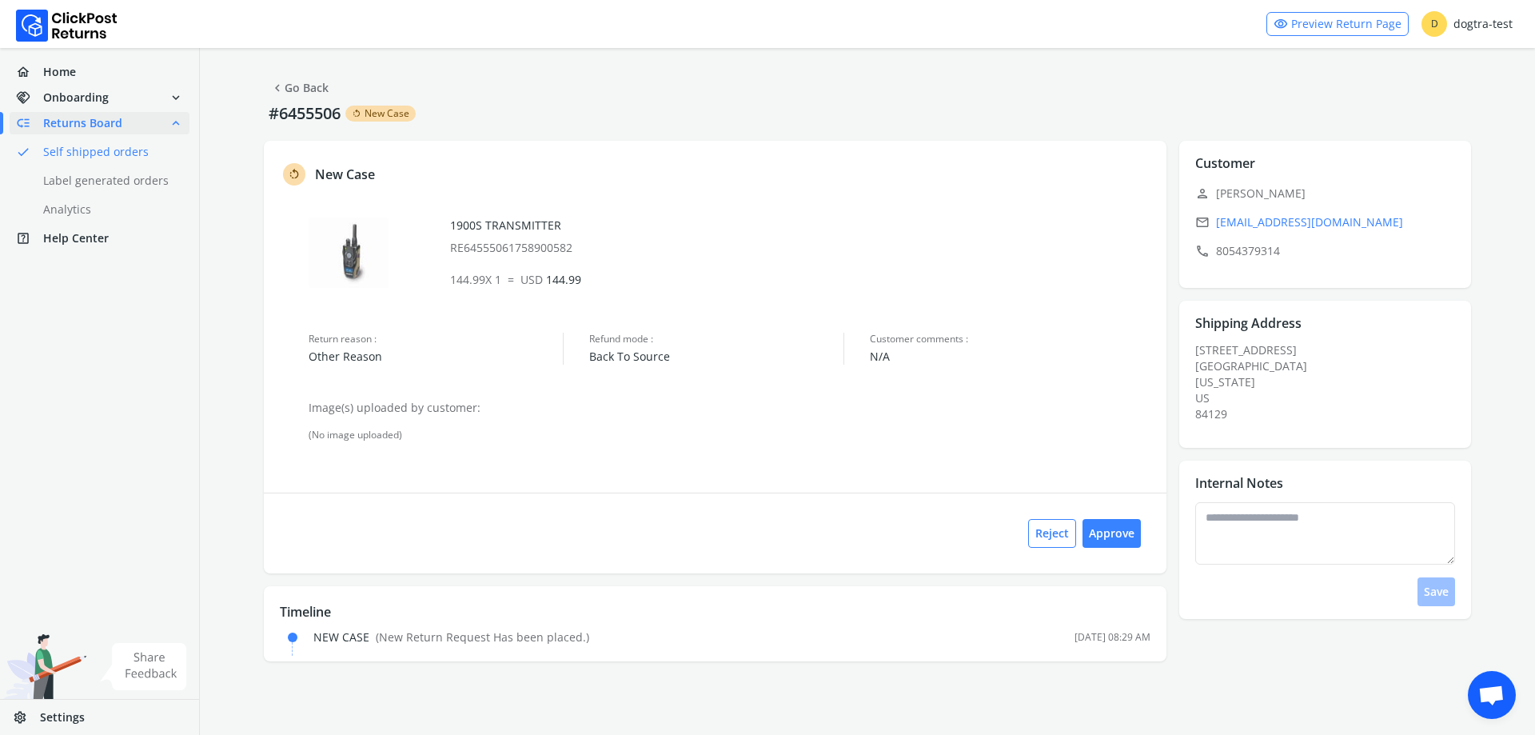
click at [294, 89] on link "chevron_left Go Back" at bounding box center [299, 88] width 58 height 22
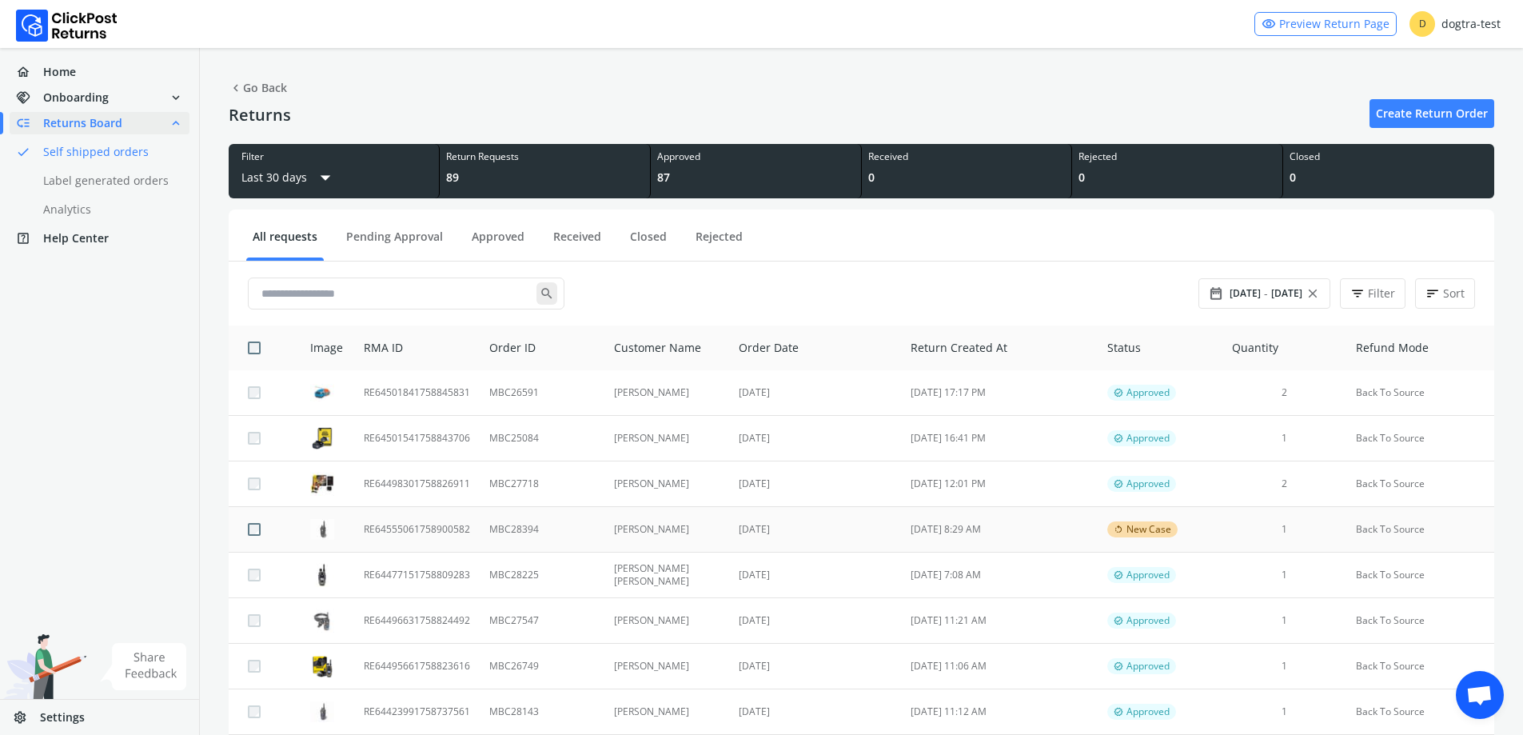
click at [1012, 527] on td "[DATE] 8:29 AM" at bounding box center [999, 530] width 197 height 46
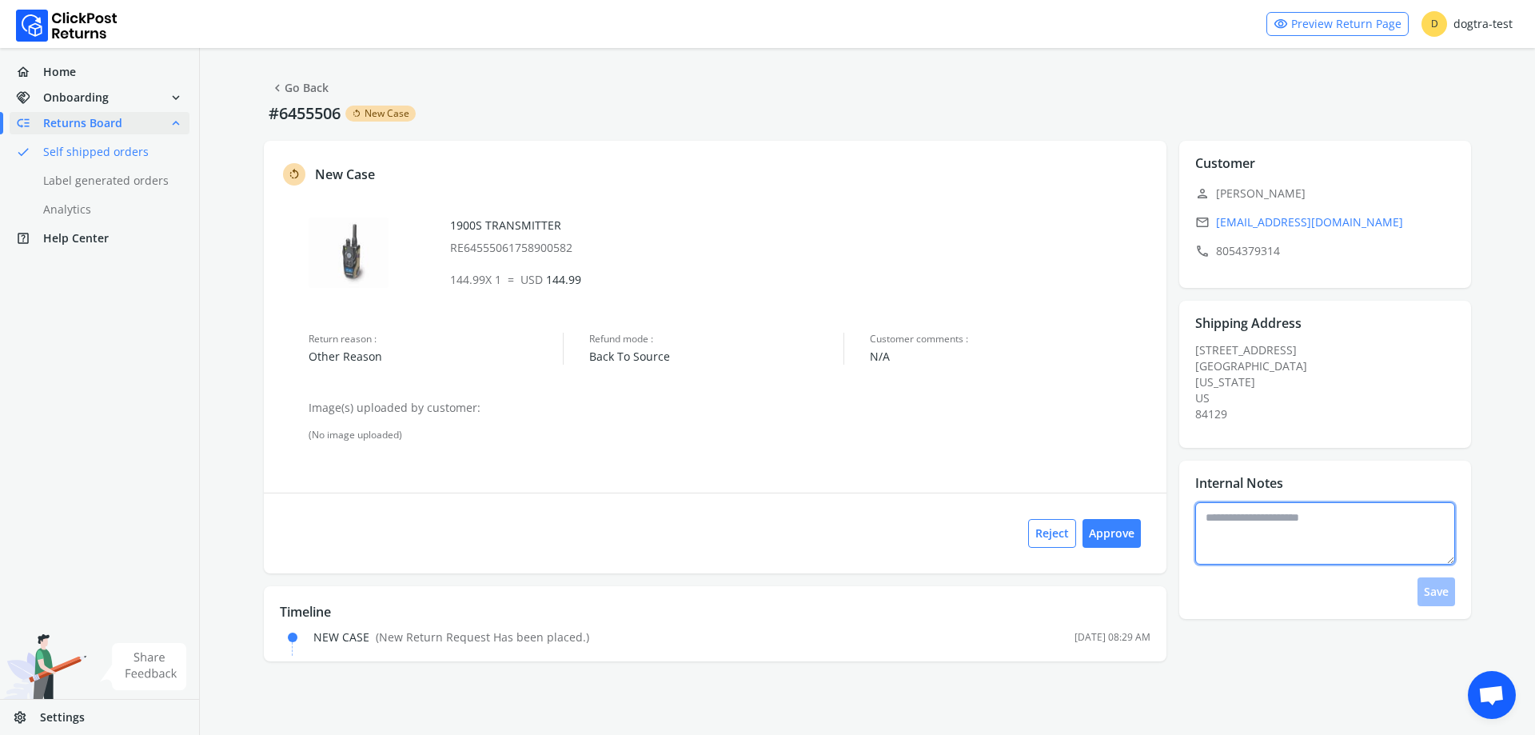
click at [1324, 552] on textarea at bounding box center [1325, 533] width 261 height 62
type textarea "*"
type textarea "**********"
click at [1422, 578] on button "Save" at bounding box center [1437, 591] width 38 height 29
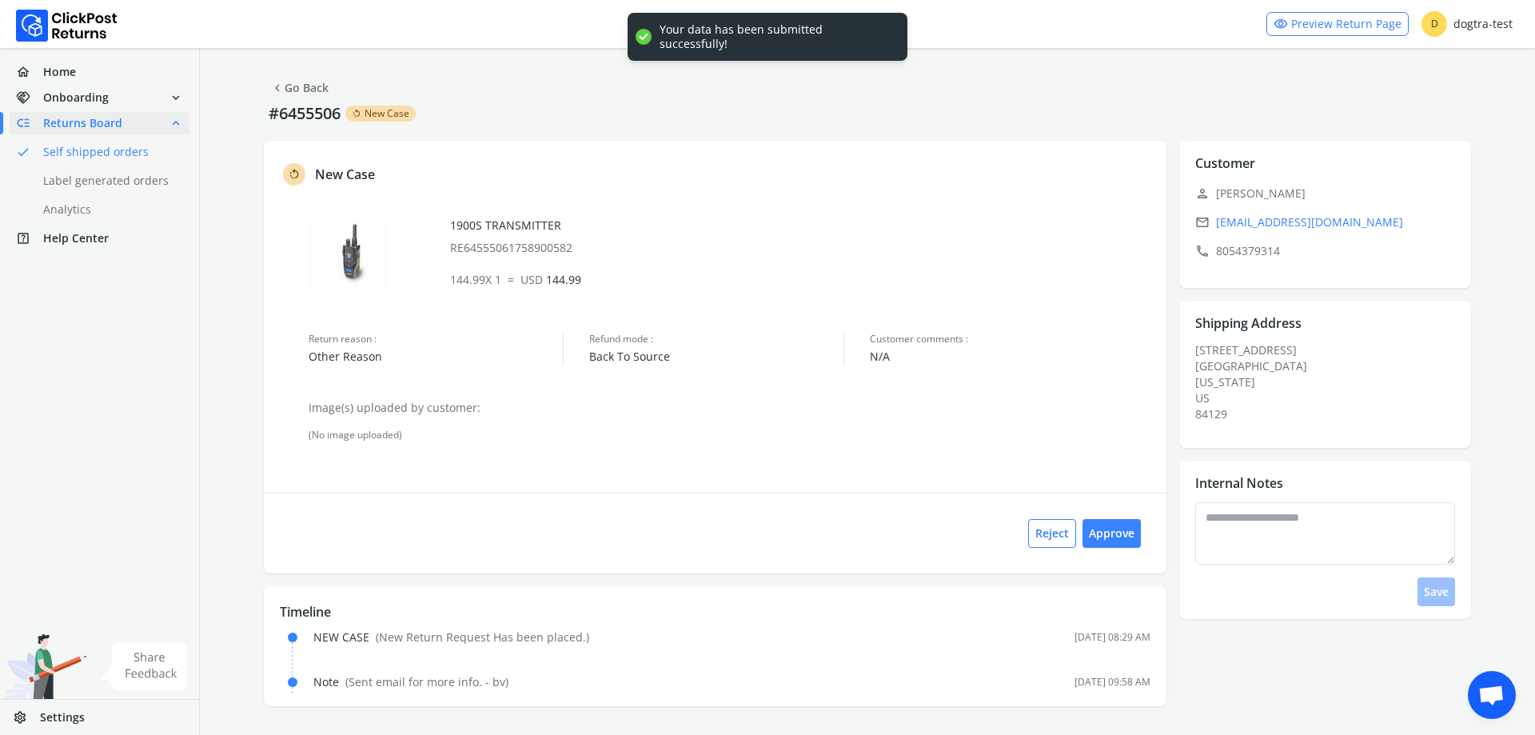
click at [311, 86] on link "chevron_left Go Back" at bounding box center [299, 88] width 58 height 22
